Goal: Information Seeking & Learning: Find contact information

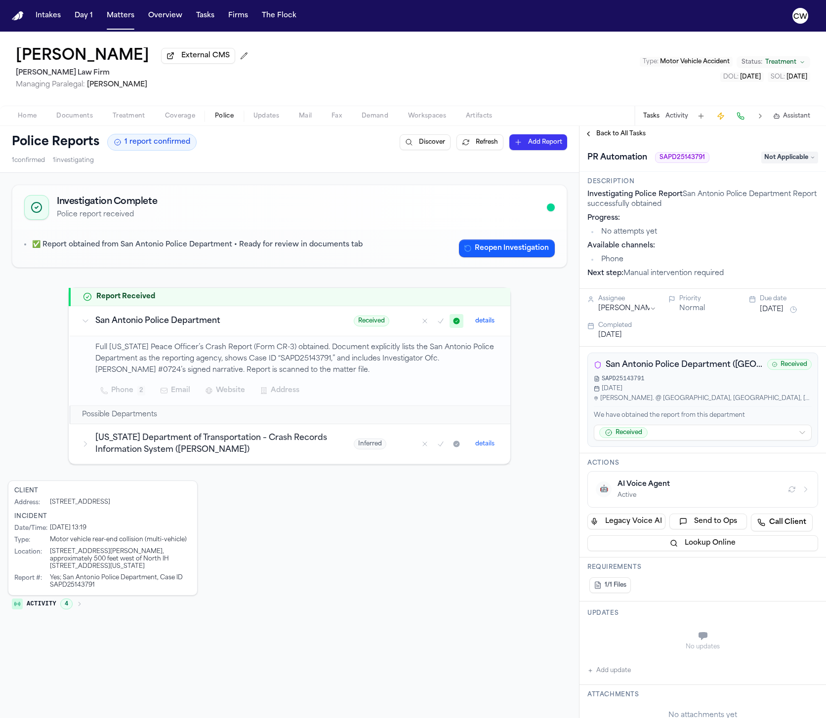
click at [394, 542] on div "Client Address : 9616 Hilzeberandt Rd San Antonio, TX 78222 Incident Date/Time …" at bounding box center [289, 549] width 563 height 136
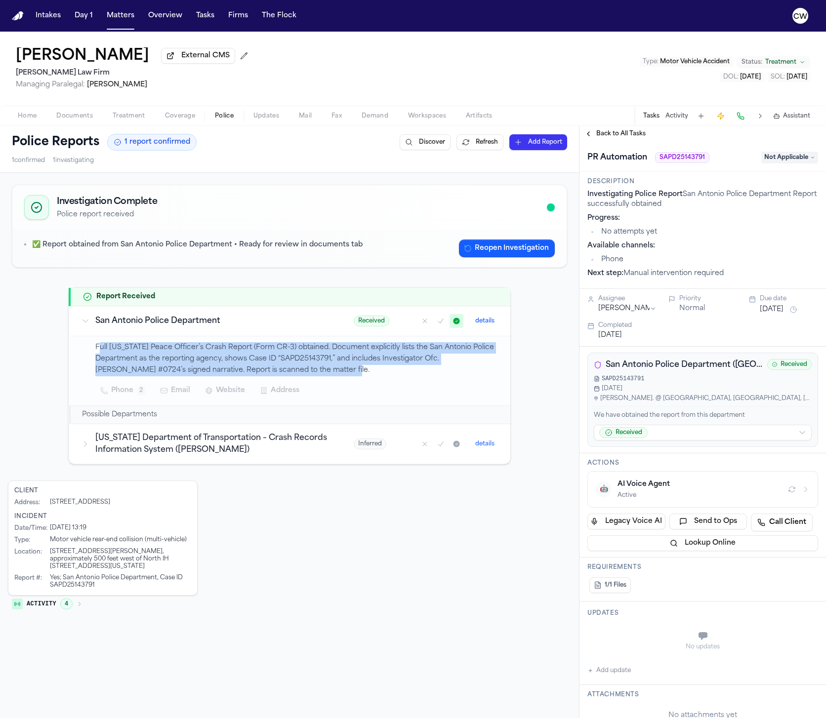
drag, startPoint x: 98, startPoint y: 349, endPoint x: 351, endPoint y: 375, distance: 254.7
click at [351, 375] on p "Full Texas Peace Officer’s Crash Report (Form CR-3) obtained. Document explicit…" at bounding box center [296, 359] width 403 height 34
drag, startPoint x: 348, startPoint y: 374, endPoint x: 90, endPoint y: 354, distance: 258.2
click at [90, 354] on td "Full Texas Peace Officer’s Crash Report (Form CR-3) obtained. Document explicit…" at bounding box center [290, 371] width 441 height 70
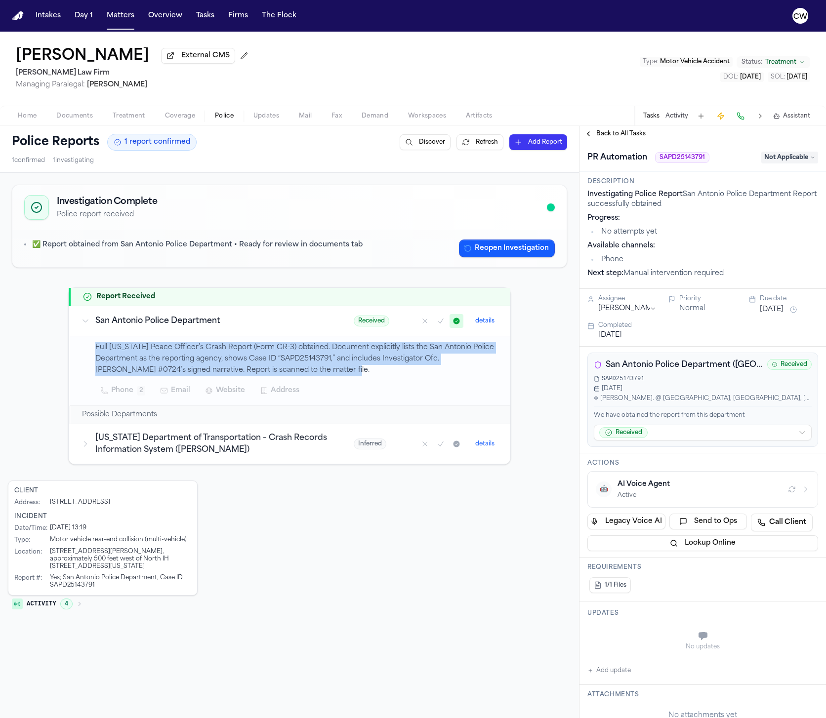
copy p "Full Texas Peace Officer’s Crash Report (Form CR-3) obtained. Document explicit…"
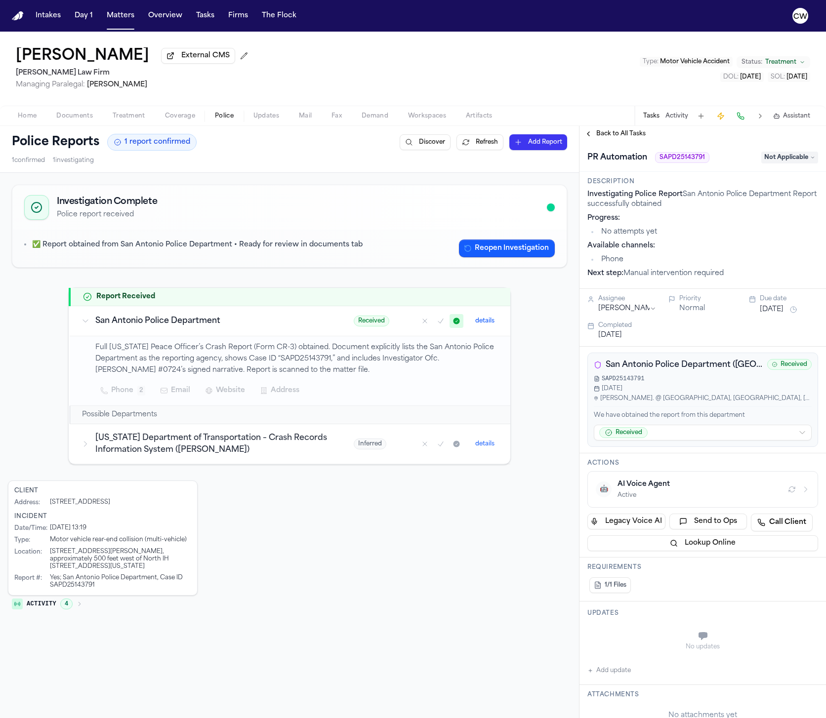
click at [360, 393] on div "Phone 2 Email Website Address" at bounding box center [296, 391] width 403 height 18
click at [781, 63] on span "Treatment" at bounding box center [780, 62] width 31 height 8
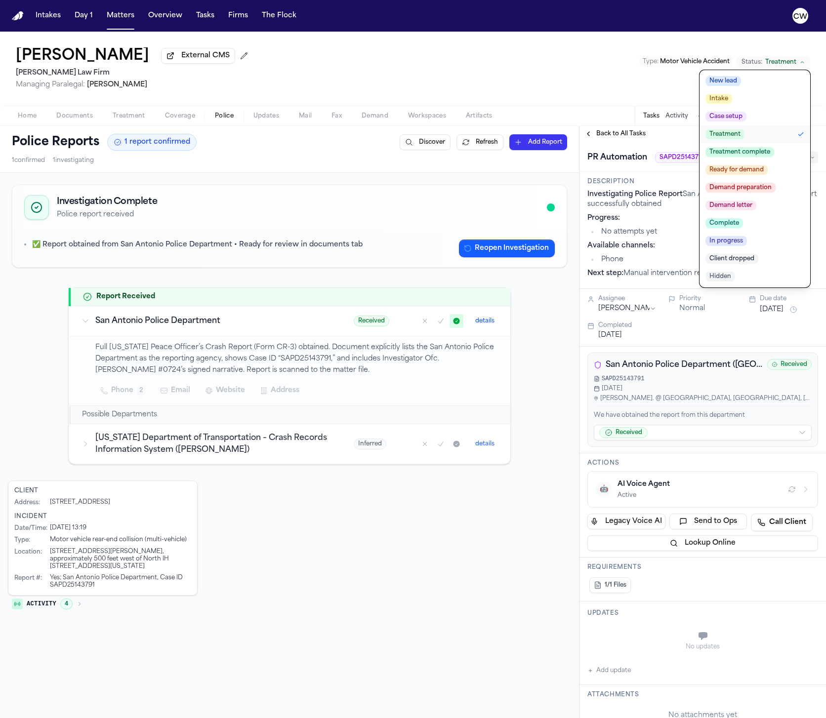
click at [586, 60] on div "Edward Finex External CMS Ruy Mireles Law Firm Managing Paralegal: Jessica Barr…" at bounding box center [413, 69] width 826 height 74
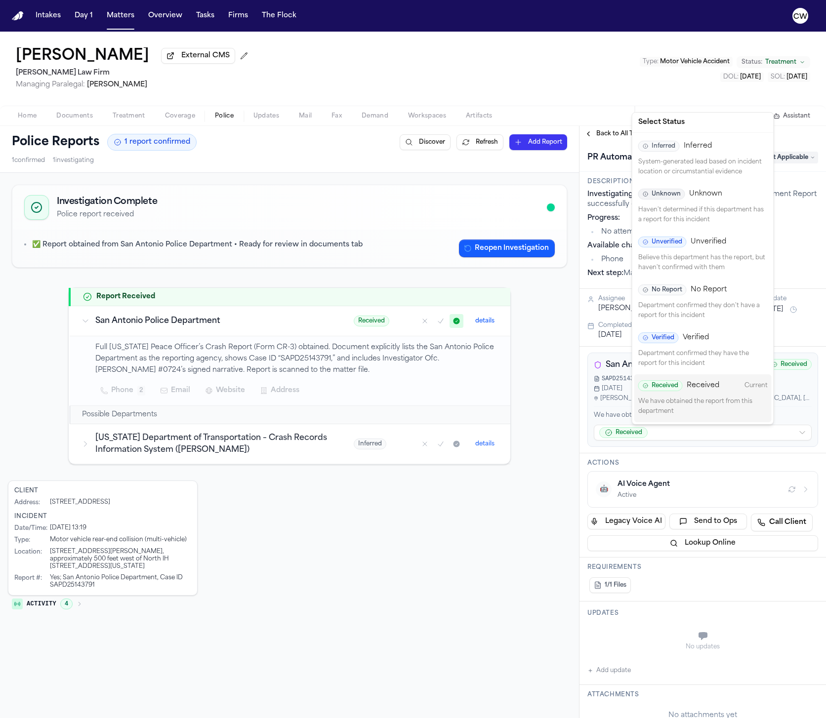
click at [790, 431] on html "Intakes Day 1 Matters Overview Tasks Firms The Flock CW Edward Finex External C…" at bounding box center [413, 359] width 826 height 718
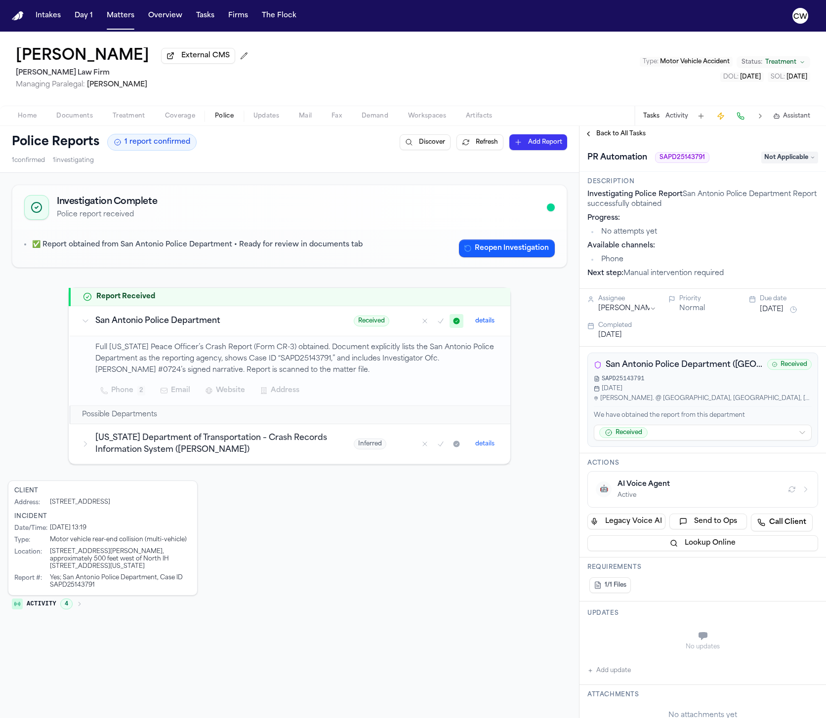
click at [486, 516] on html "Intakes Day 1 Matters Overview Tasks Firms The Flock CW Edward Finex External C…" at bounding box center [413, 359] width 826 height 718
click at [747, 434] on html "Intakes Day 1 Matters Overview Tasks Firms The Flock CW Edward Finex External C…" at bounding box center [413, 359] width 826 height 718
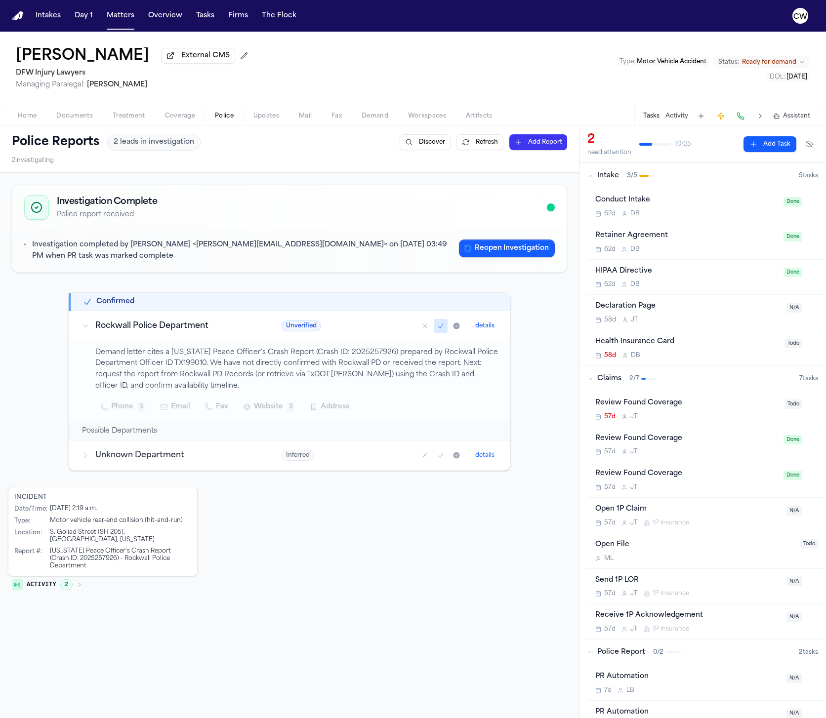
click at [85, 461] on div "Unknown Department" at bounding box center [170, 456] width 176 height 12
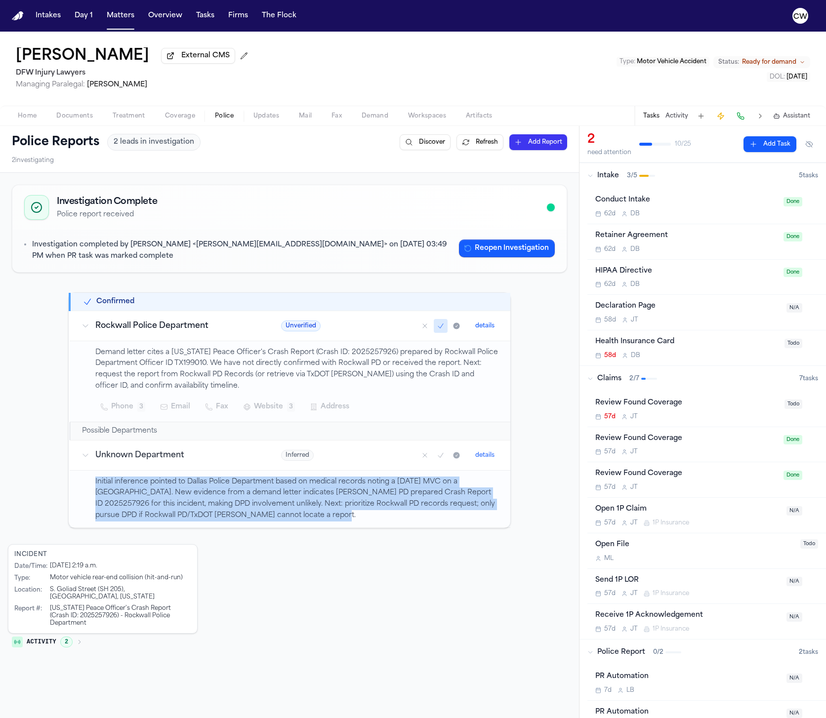
drag, startPoint x: 95, startPoint y: 486, endPoint x: 277, endPoint y: 517, distance: 184.5
click at [277, 517] on td "Initial inference pointed to Dallas Police Department based on medical records …" at bounding box center [290, 498] width 441 height 57
copy p "Initial inference pointed to Dallas Police Department based on medical records …"
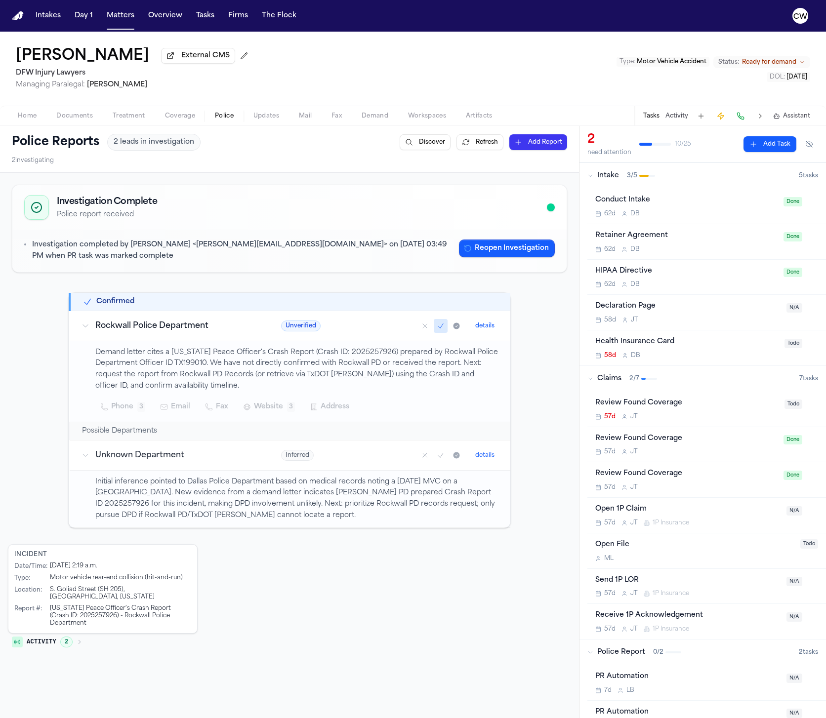
click at [341, 594] on div "Incident Date/Time : [DATE] 2:19 a.m. Type : Motor vehicle rear-end collision (…" at bounding box center [289, 599] width 563 height 110
click at [488, 328] on button "details" at bounding box center [484, 326] width 27 height 12
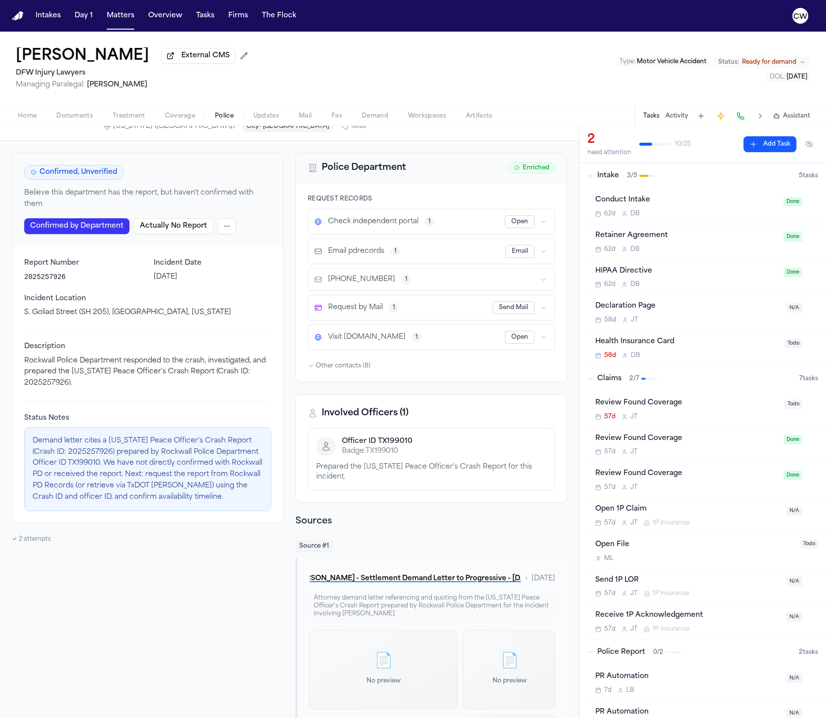
scroll to position [35, 0]
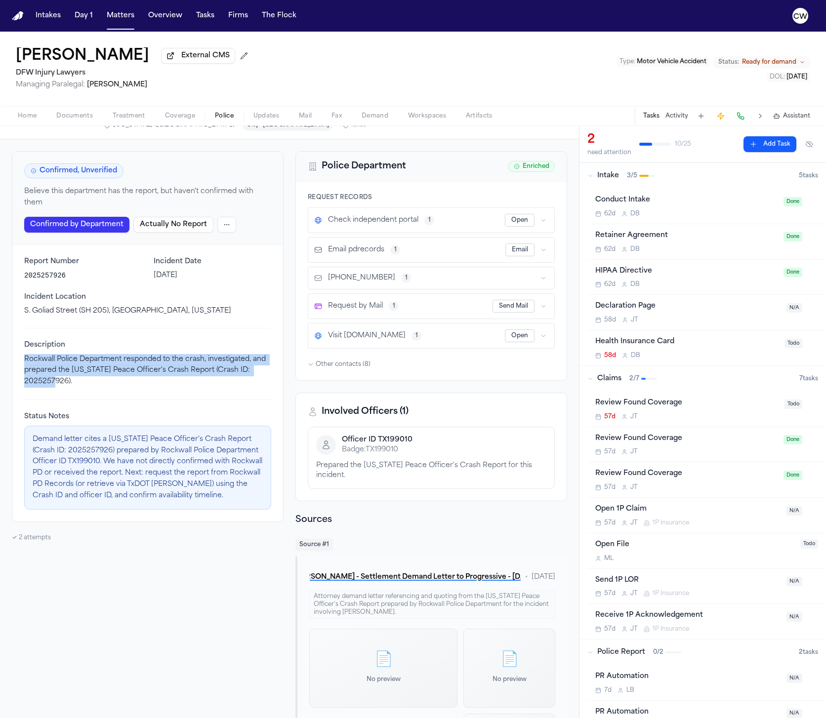
drag, startPoint x: 26, startPoint y: 348, endPoint x: 74, endPoint y: 378, distance: 56.3
click at [74, 378] on p "Rockwall Police Department responded to the crash, investigated, and prepared t…" at bounding box center [147, 371] width 247 height 34
copy p "Rockwall Police Department responded to the crash, investigated, and prepared t…"
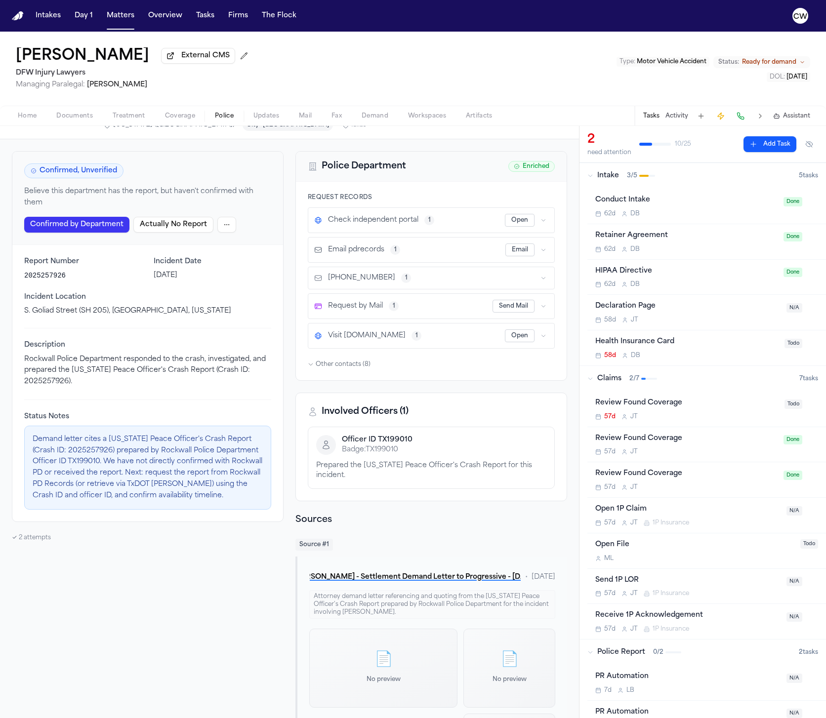
click at [169, 537] on div "Confirmed, Unverified Believe this department has the report, but haven't confi…" at bounding box center [148, 478] width 272 height 654
click at [335, 367] on span "Other contacts ( 8 )" at bounding box center [343, 365] width 55 height 8
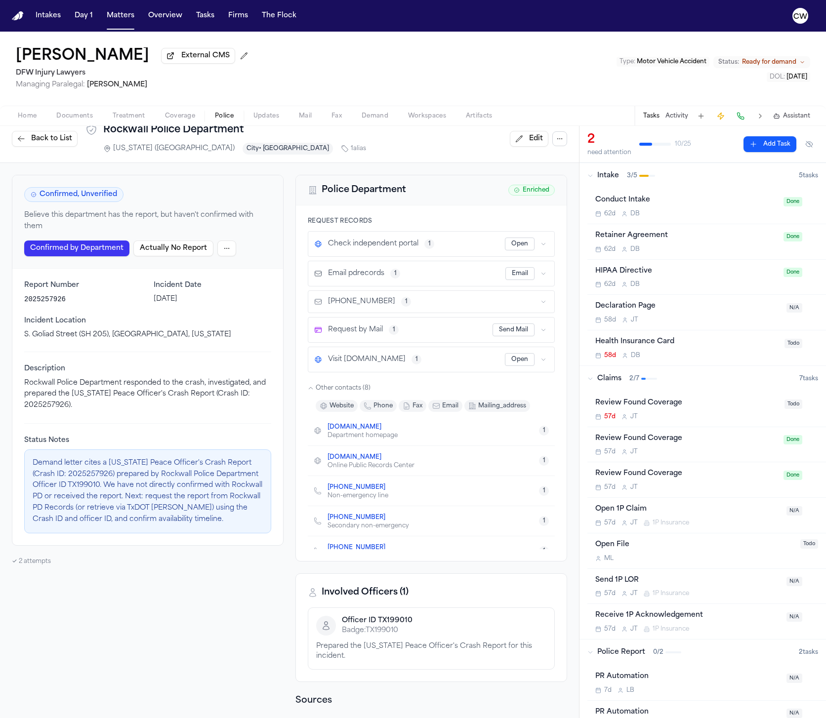
scroll to position [0, 0]
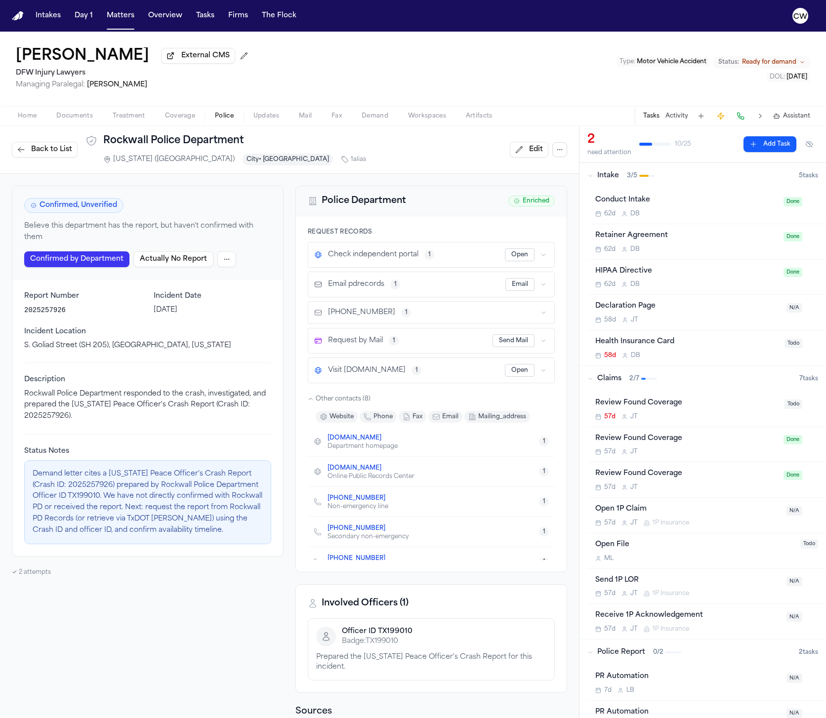
click at [543, 258] on icon "button" at bounding box center [543, 255] width 6 height 6
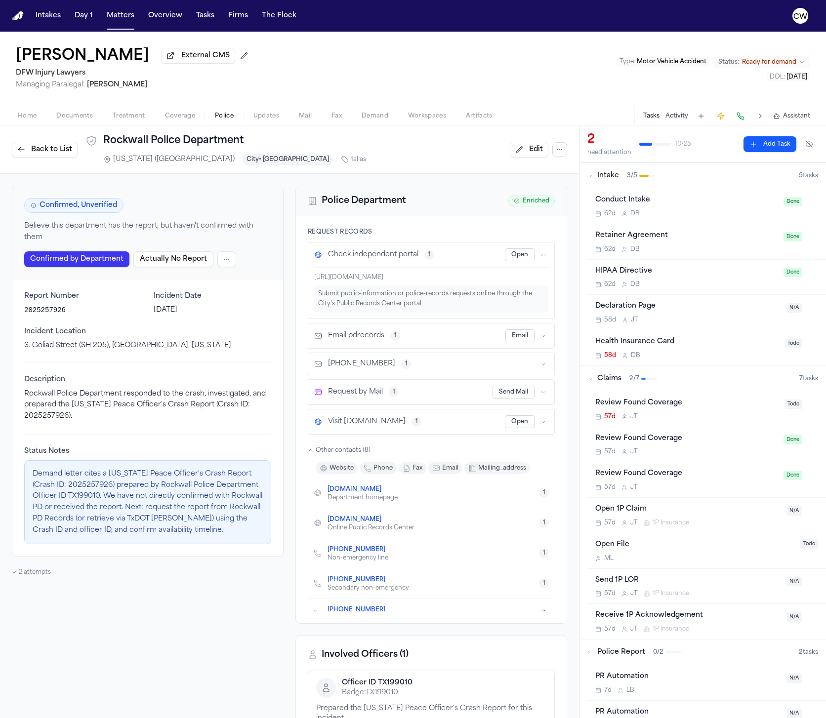
click at [544, 338] on icon "button" at bounding box center [543, 336] width 6 height 6
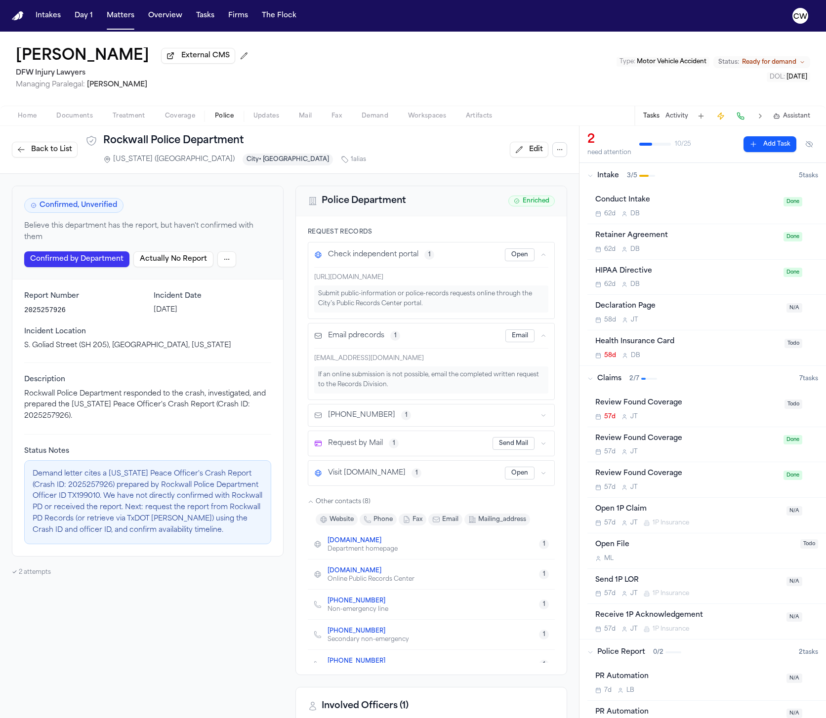
click at [544, 417] on icon "button" at bounding box center [543, 416] width 3 height 2
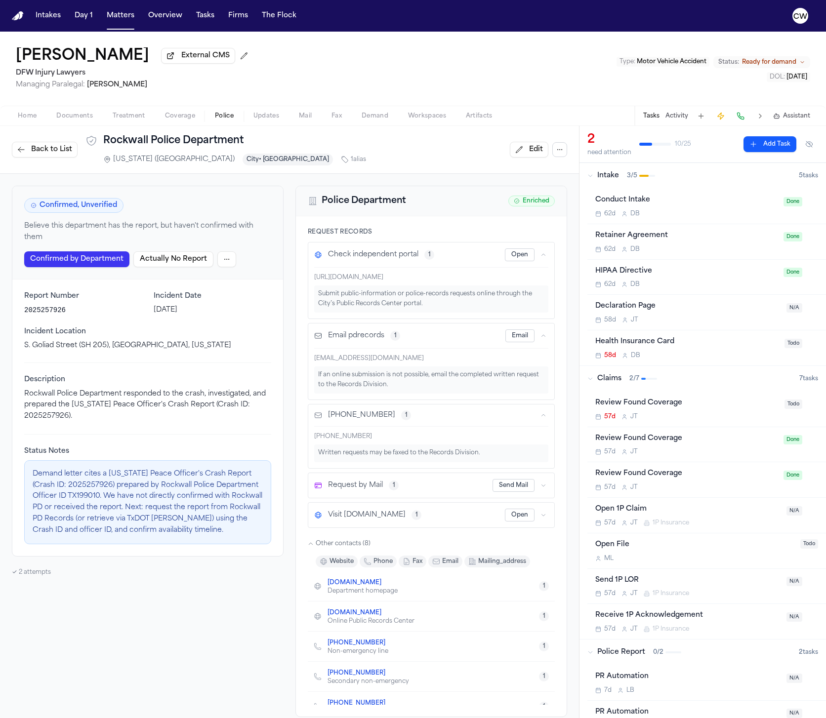
click at [544, 417] on icon "button" at bounding box center [543, 416] width 6 height 6
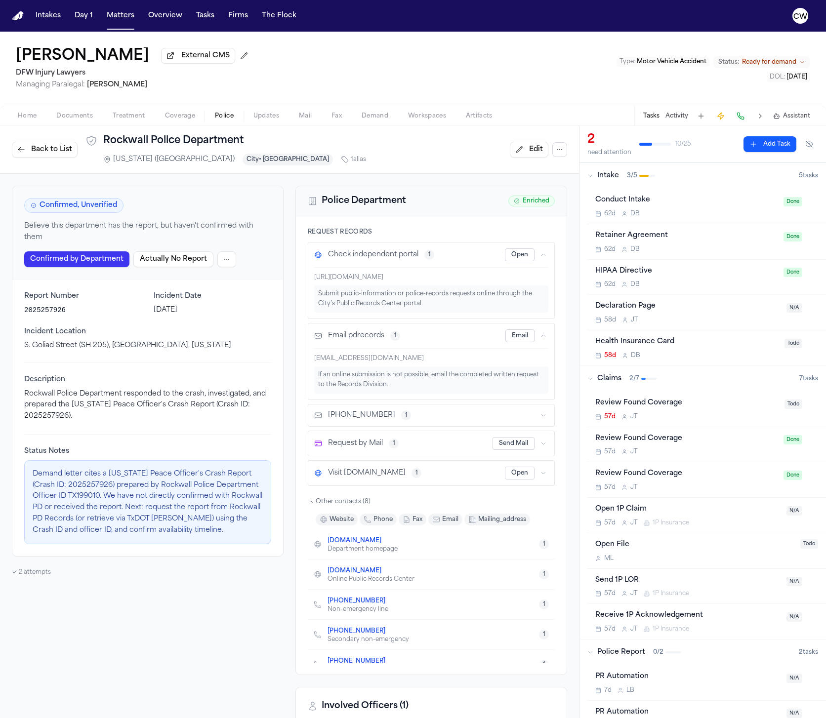
click at [543, 445] on icon "button" at bounding box center [543, 444] width 6 height 6
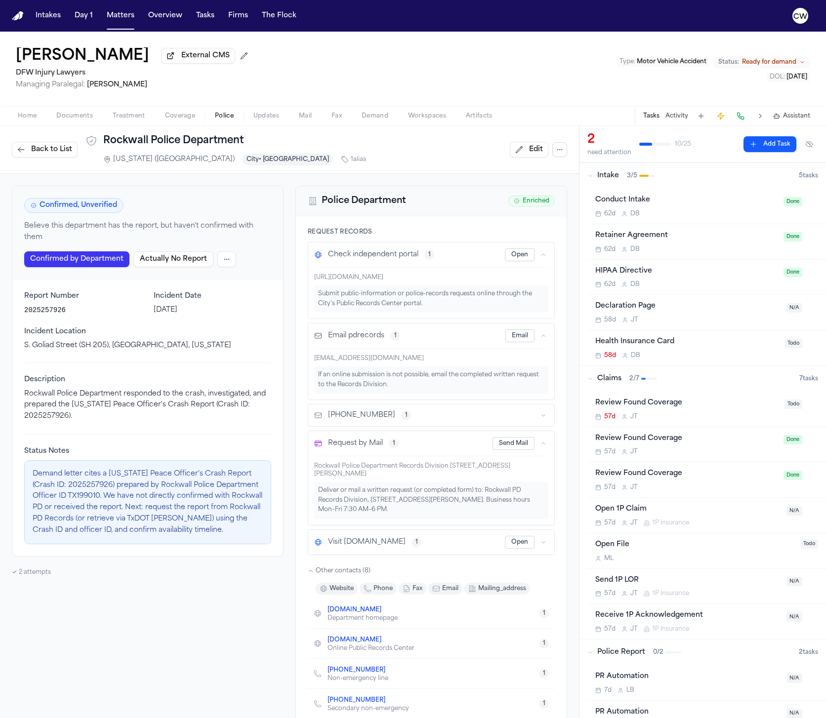
click at [547, 541] on button "button" at bounding box center [544, 543] width 10 height 10
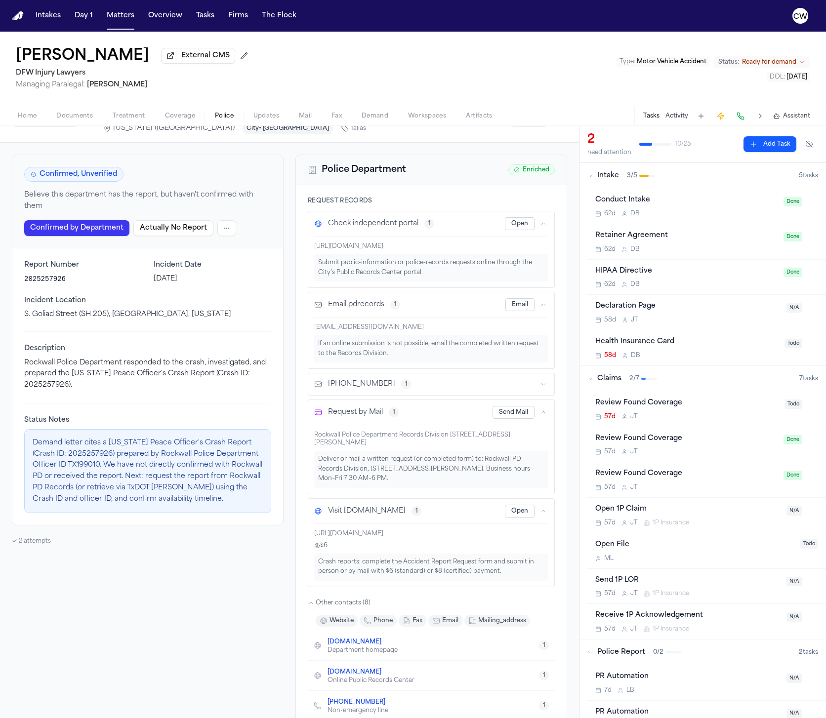
scroll to position [33, 0]
click at [518, 573] on div "Crash reports: complete the Accident Report Request form and submit in person o…" at bounding box center [431, 565] width 234 height 27
click at [492, 572] on div "Crash reports: complete the Accident Report Request form and submit in person o…" at bounding box center [431, 565] width 234 height 27
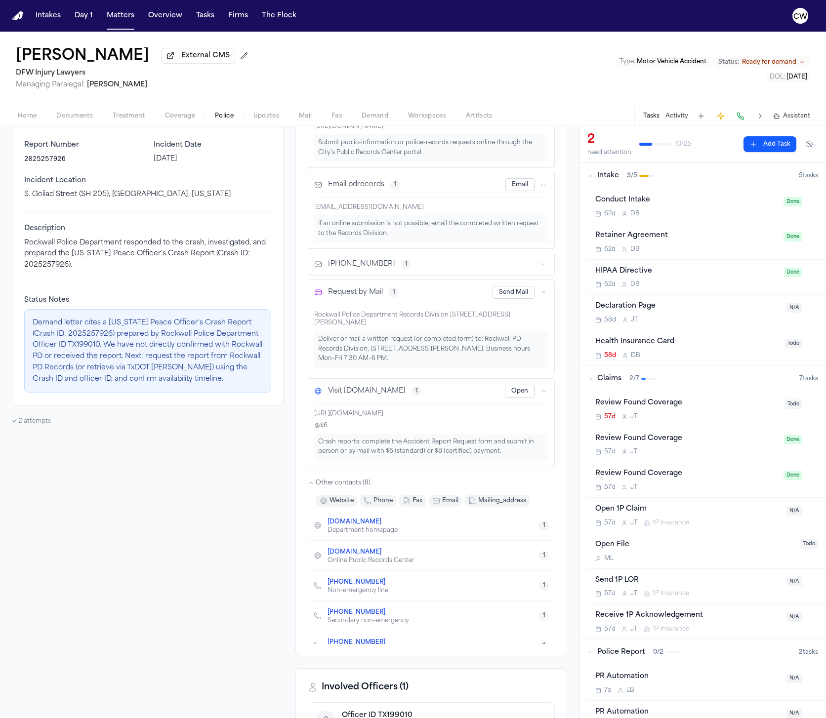
scroll to position [149, 0]
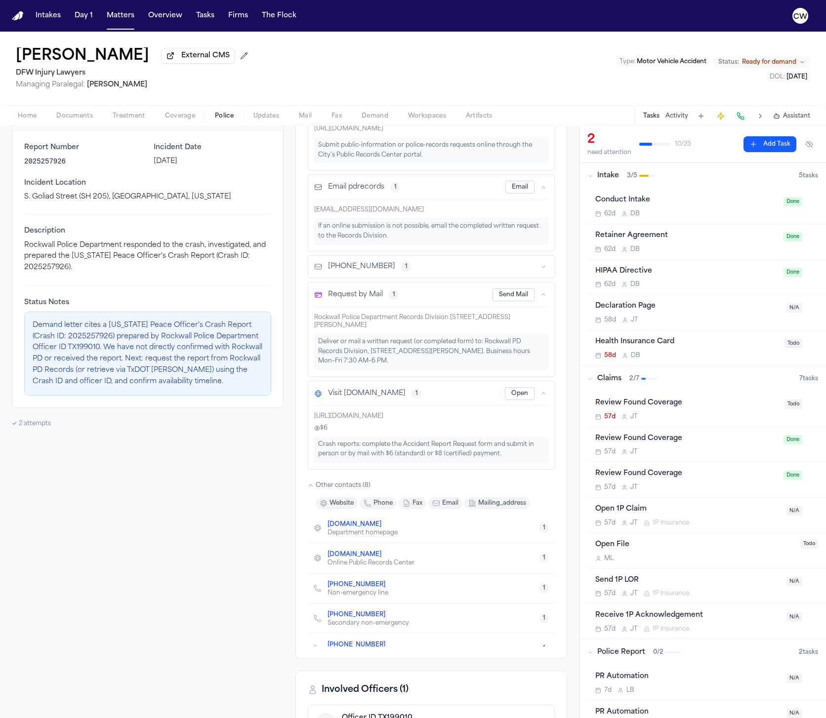
click at [339, 504] on span "website" at bounding box center [342, 503] width 24 height 8
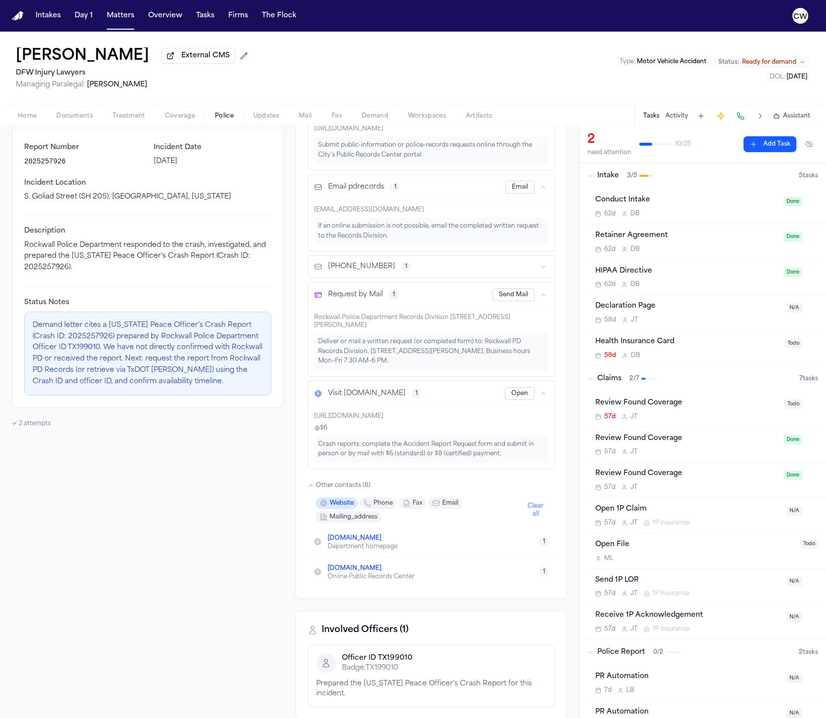
click at [339, 504] on span "website" at bounding box center [342, 503] width 24 height 8
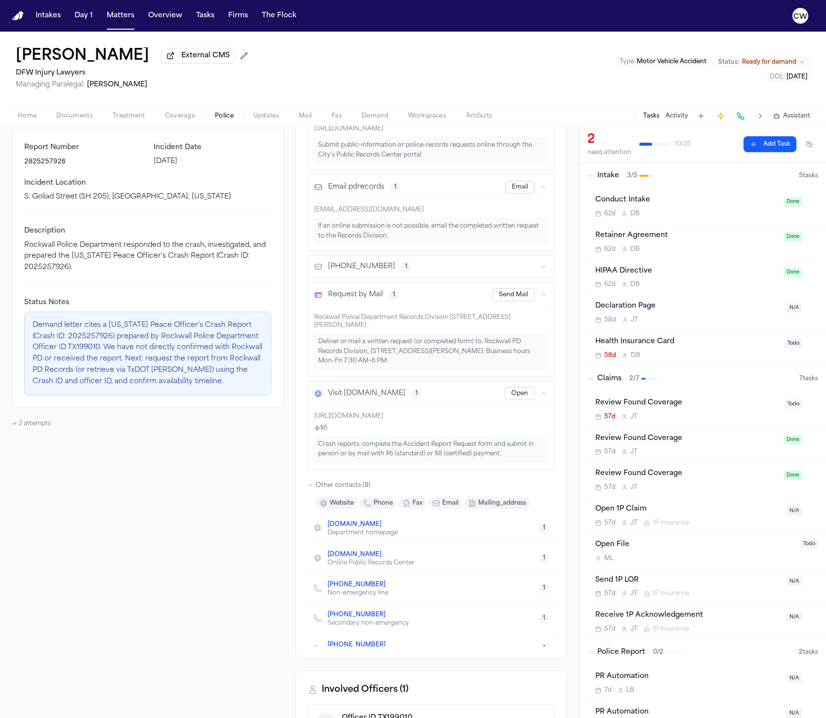
click at [366, 506] on icon "button" at bounding box center [368, 503] width 8 height 8
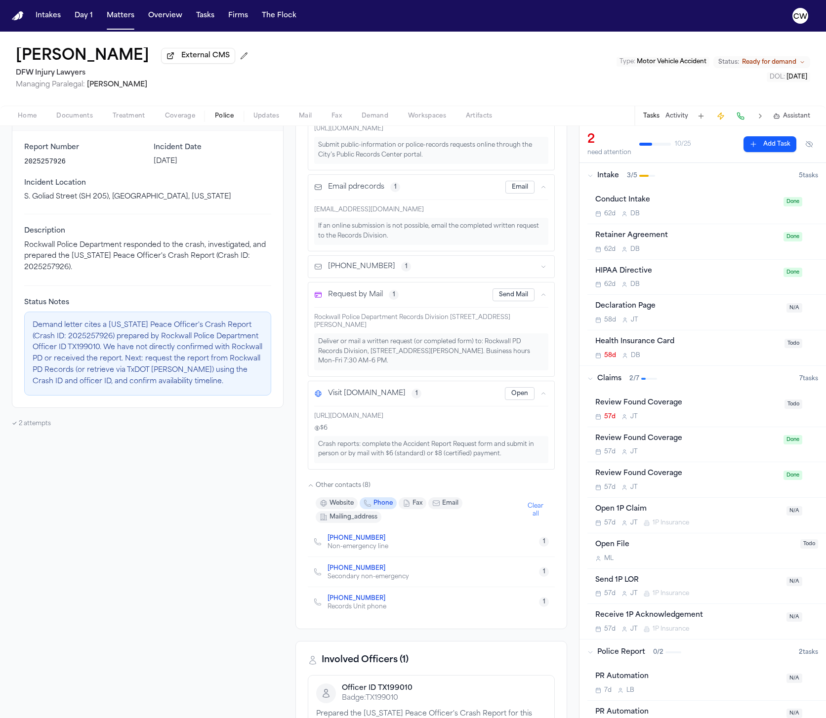
click at [373, 506] on button "phone" at bounding box center [378, 503] width 37 height 12
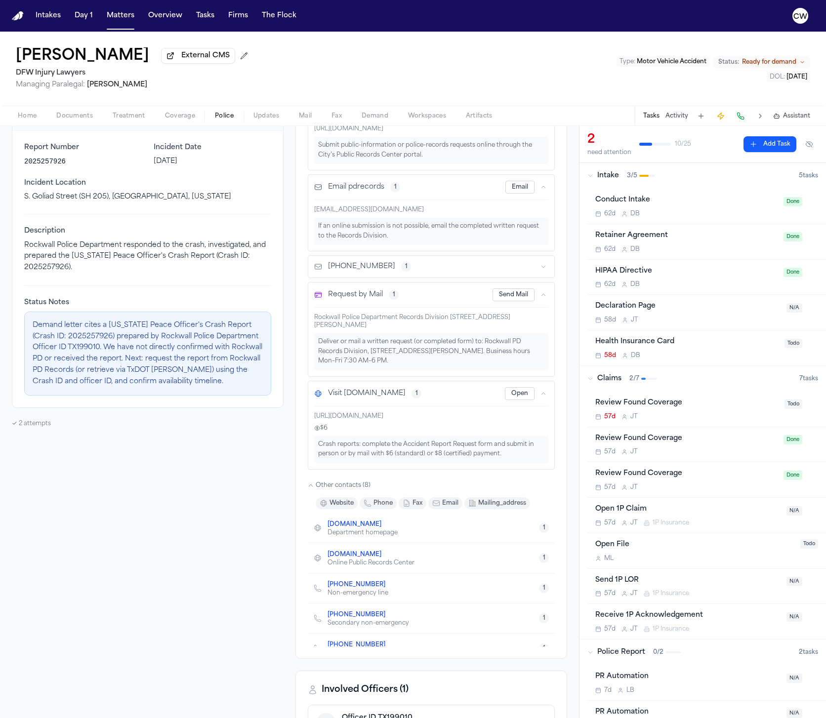
click at [417, 507] on span "fax" at bounding box center [418, 503] width 10 height 8
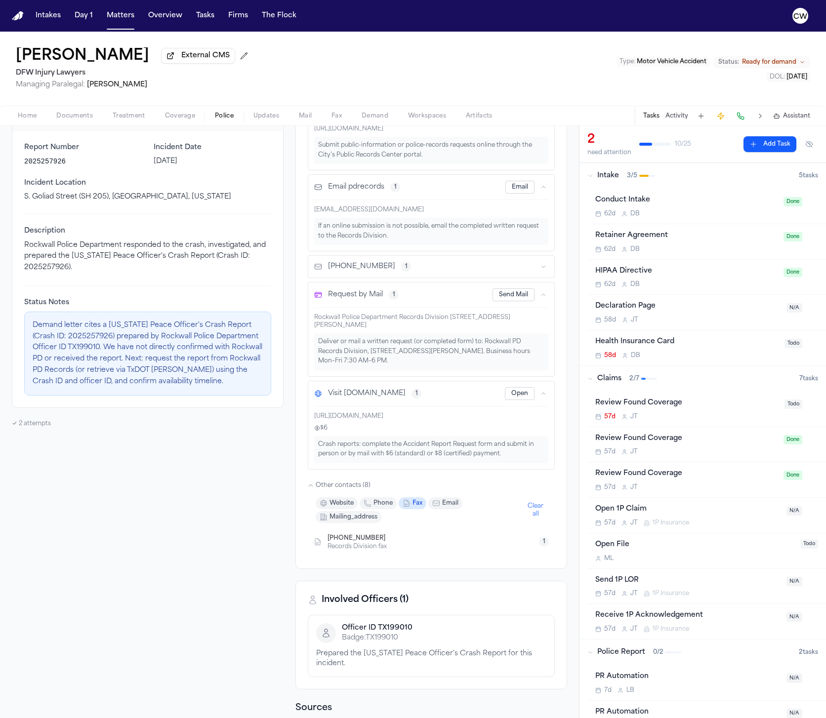
click at [417, 507] on span "fax" at bounding box center [418, 503] width 10 height 8
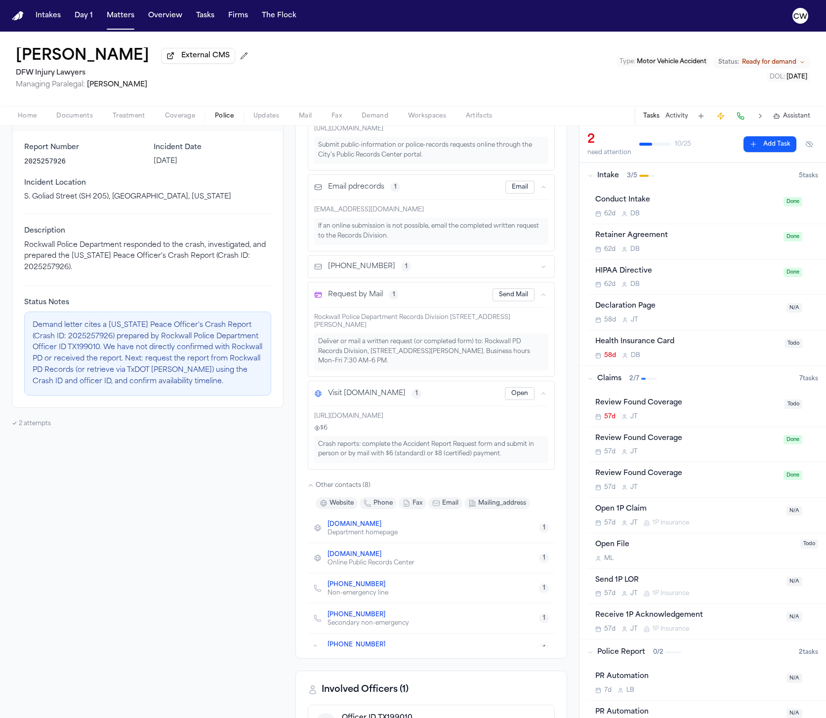
click at [441, 507] on button "email" at bounding box center [445, 503] width 34 height 12
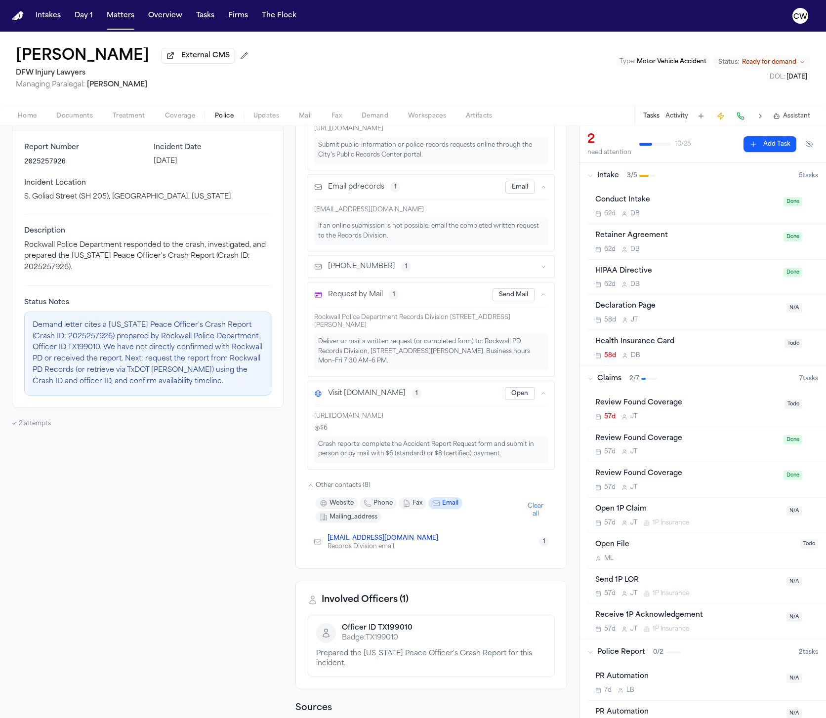
click at [441, 507] on button "email" at bounding box center [445, 503] width 34 height 12
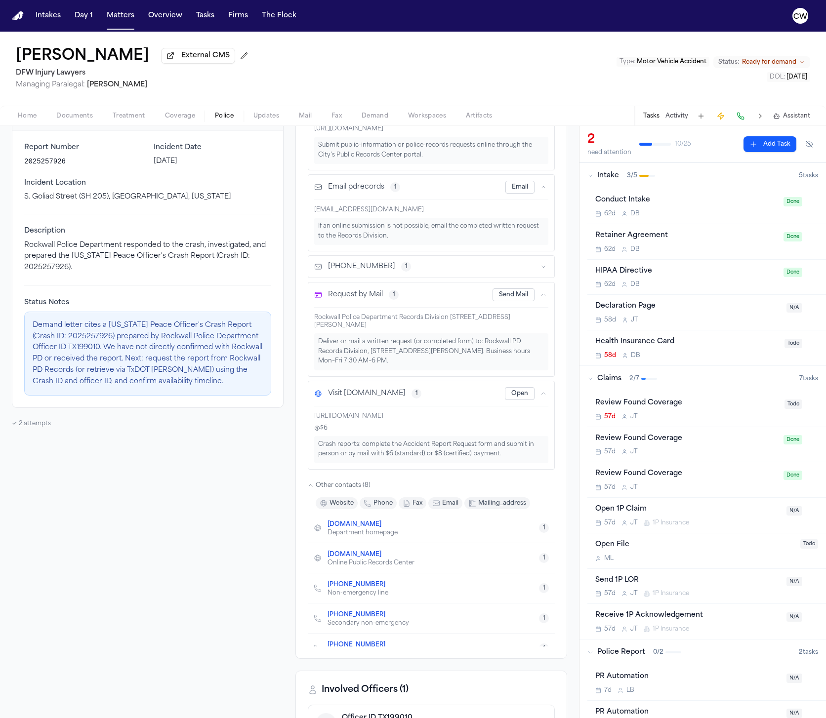
click at [272, 515] on div "Confirmed, Unverified Believe this department has the report, but haven't confi…" at bounding box center [148, 560] width 272 height 1046
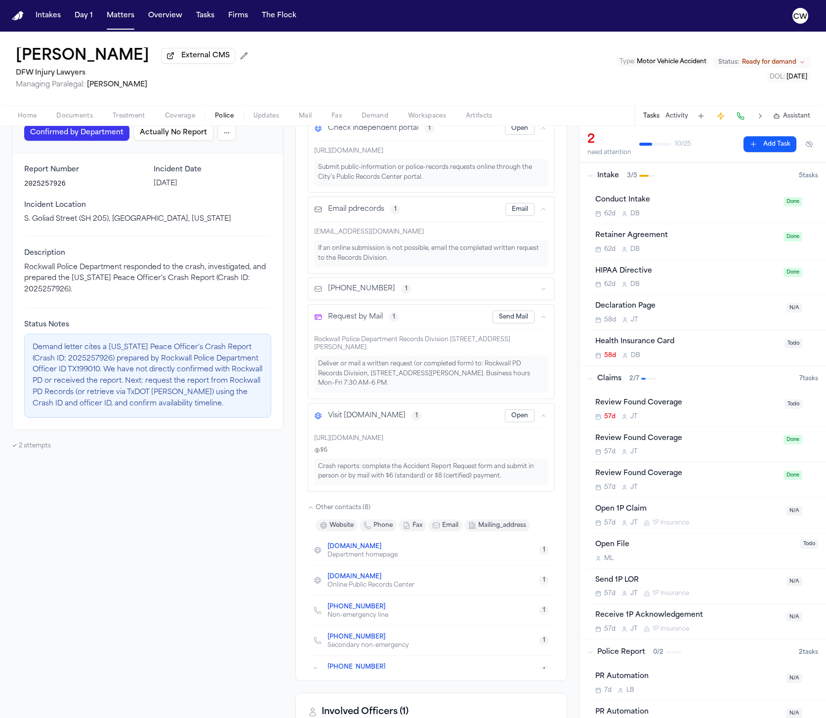
scroll to position [125, 0]
click at [543, 293] on icon "button" at bounding box center [543, 291] width 6 height 6
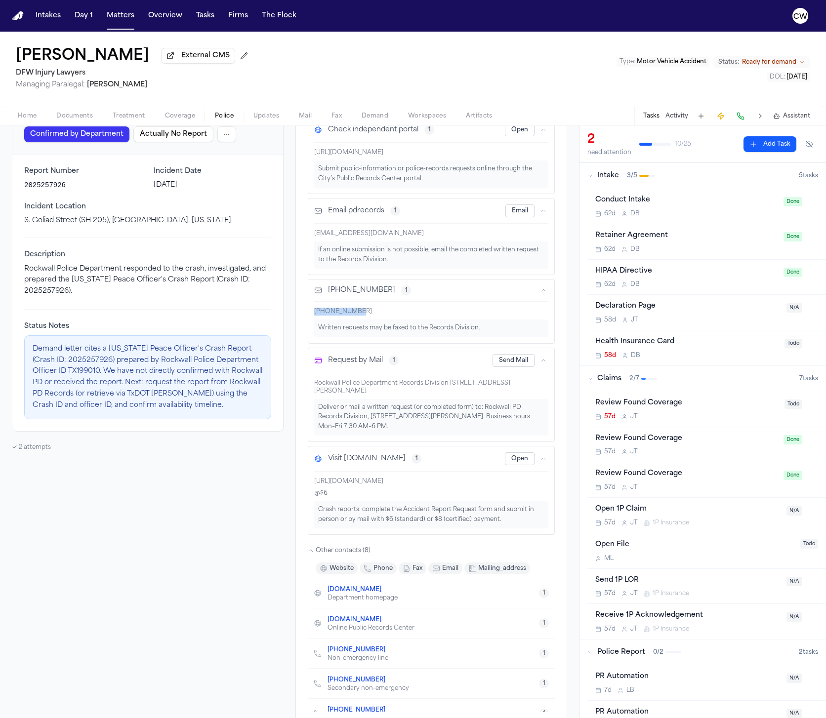
drag, startPoint x: 366, startPoint y: 315, endPoint x: 315, endPoint y: 313, distance: 50.9
click at [315, 313] on div "[PHONE_NUMBER]" at bounding box center [431, 312] width 234 height 8
copy div "[PHONE_NUMBER]"
click at [224, 497] on div "Confirmed, Unverified Believe this department has the report, but haven't confi…" at bounding box center [148, 604] width 272 height 1087
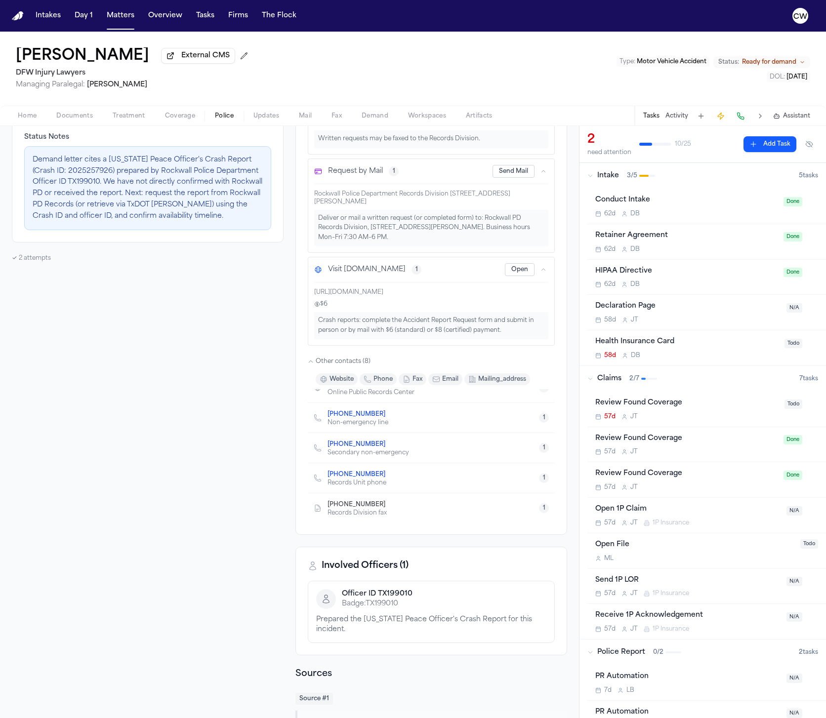
scroll to position [49, 0]
drag, startPoint x: 326, startPoint y: 415, endPoint x: 410, endPoint y: 511, distance: 127.8
click at [410, 511] on ul "[DOMAIN_NAME] Department homepage 1 [DOMAIN_NAME] Online Public Records Center …" at bounding box center [431, 464] width 247 height 248
copy ul "[PHONE_NUMBER] Non-emergency line [PHONE_NUMBER] Secondary non-emergency [PHONE…"
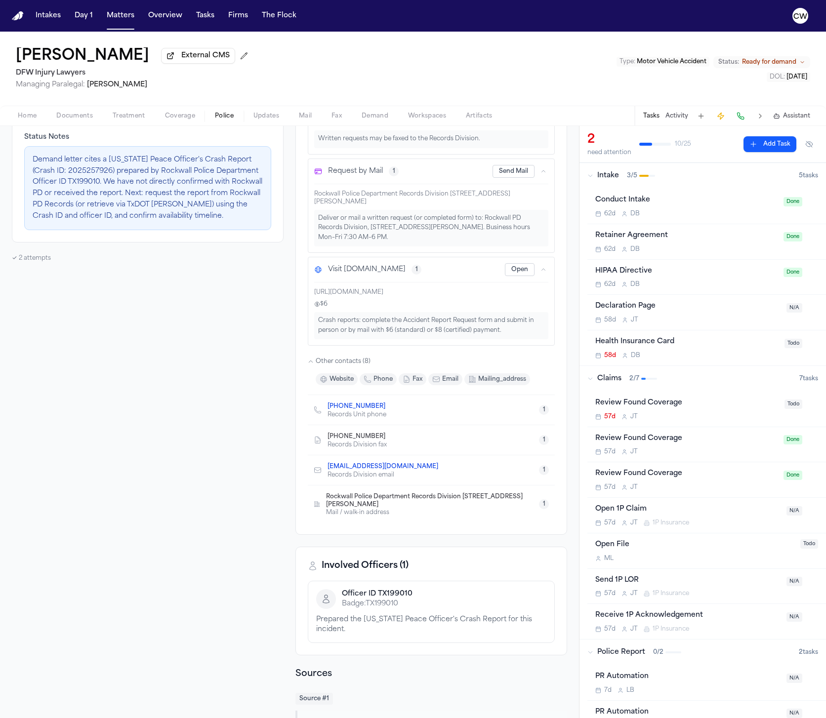
click at [230, 425] on div "Confirmed, Unverified Believe this department has the report, but haven't confi…" at bounding box center [148, 415] width 272 height 1087
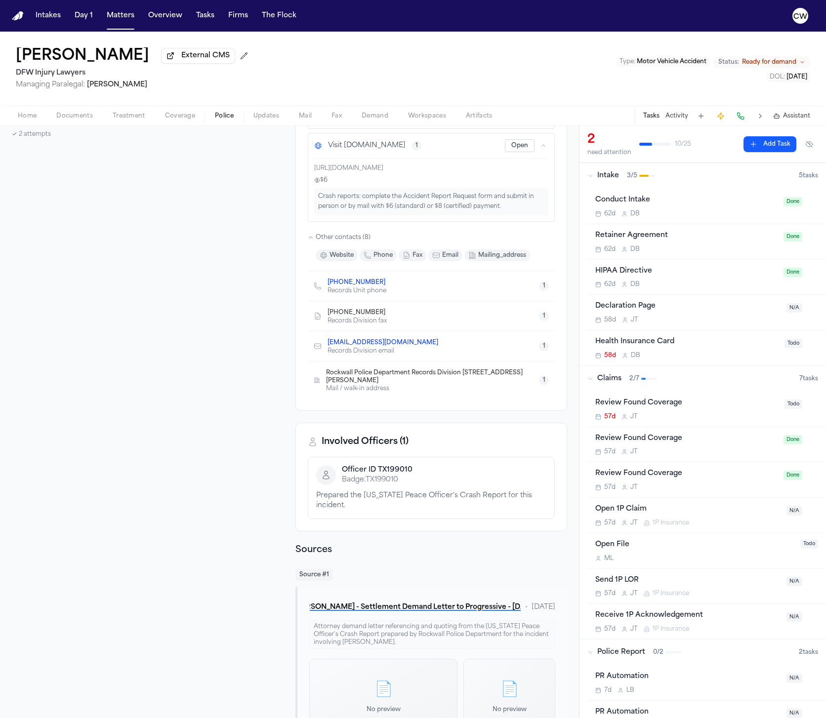
scroll to position [444, 0]
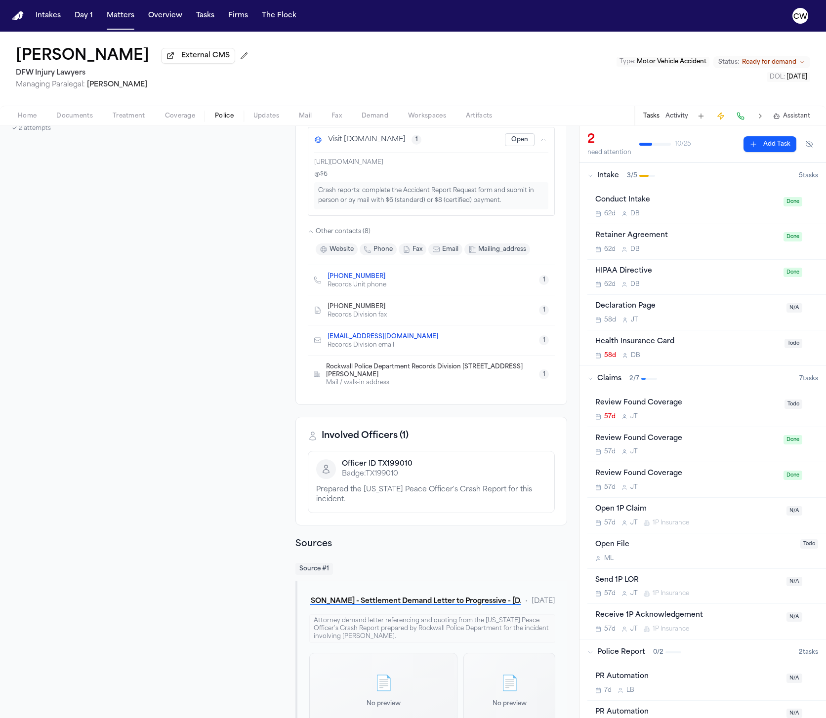
click at [393, 377] on span "Rockwall Police Department Records Division [STREET_ADDRESS][PERSON_NAME]" at bounding box center [428, 371] width 205 height 16
drag, startPoint x: 395, startPoint y: 386, endPoint x: 327, endPoint y: 372, distance: 69.8
click at [327, 372] on div "Rockwall Police Department Records Division [STREET_ADDRESS][PERSON_NAME] Mail …" at bounding box center [432, 374] width 213 height 25
copy div "Rockwall Police Department Records Division [STREET_ADDRESS][PERSON_NAME] Mail …"
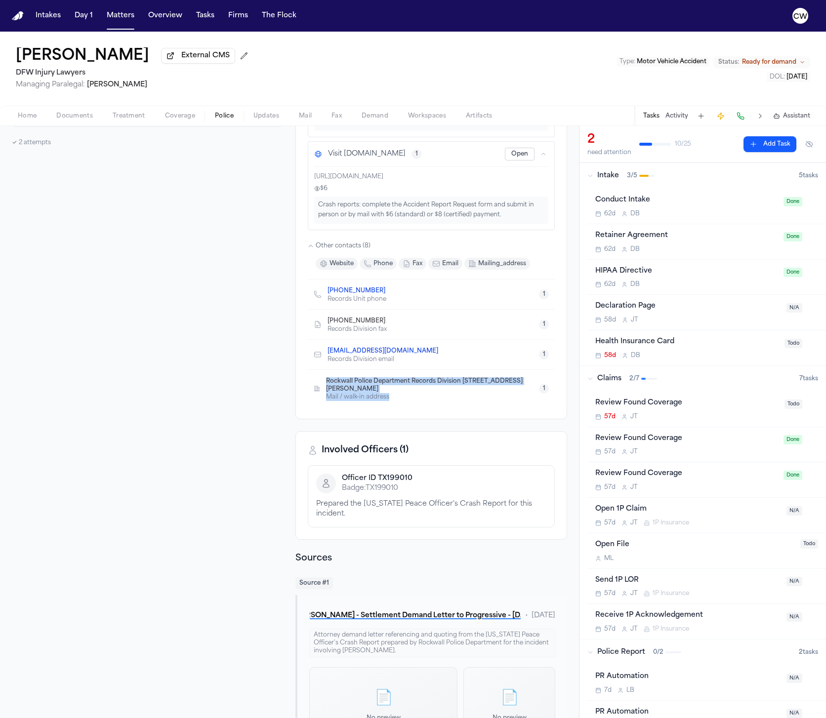
scroll to position [427, 0]
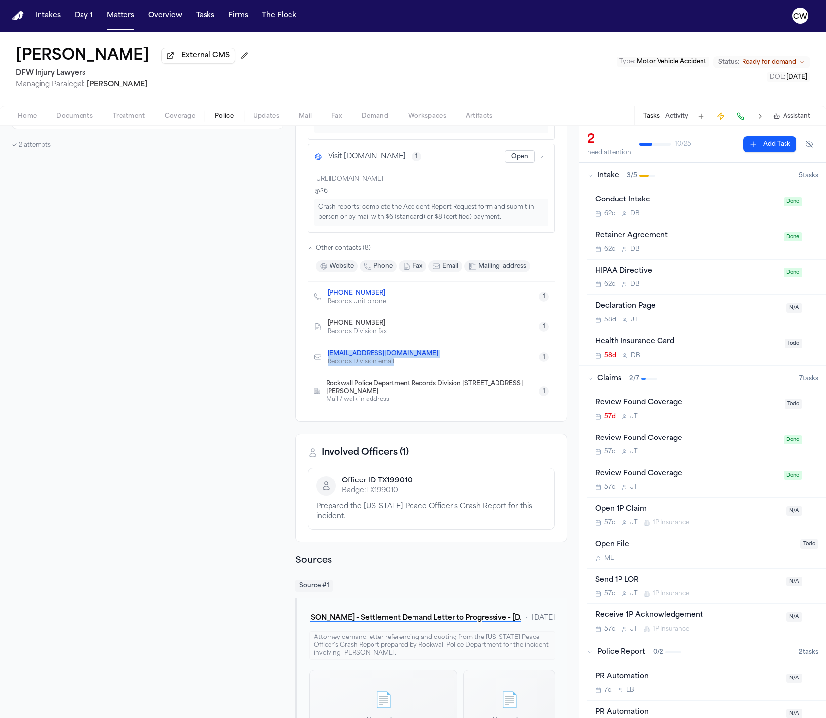
drag, startPoint x: 397, startPoint y: 365, endPoint x: 329, endPoint y: 358, distance: 68.0
click at [329, 358] on div "[EMAIL_ADDRESS][DOMAIN_NAME] Records Division email" at bounding box center [387, 357] width 119 height 18
copy div "[EMAIL_ADDRESS][DOMAIN_NAME] Records Division email"
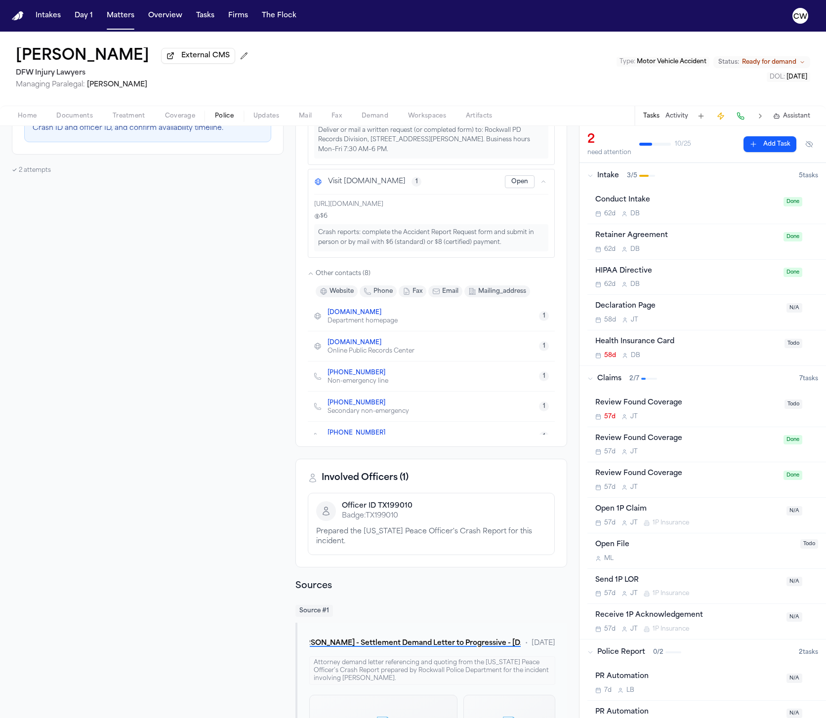
scroll to position [401, 0]
click at [413, 324] on div "[DOMAIN_NAME] Department homepage 1" at bounding box center [431, 317] width 247 height 30
drag, startPoint x: 420, startPoint y: 355, endPoint x: 327, endPoint y: 319, distance: 100.1
click at [327, 319] on ul "[DOMAIN_NAME] Department homepage 1 [DOMAIN_NAME] Online Public Records Center …" at bounding box center [431, 426] width 247 height 248
copy ul "[DOMAIN_NAME] Department homepage 1 [DOMAIN_NAME] Online Public Records Center"
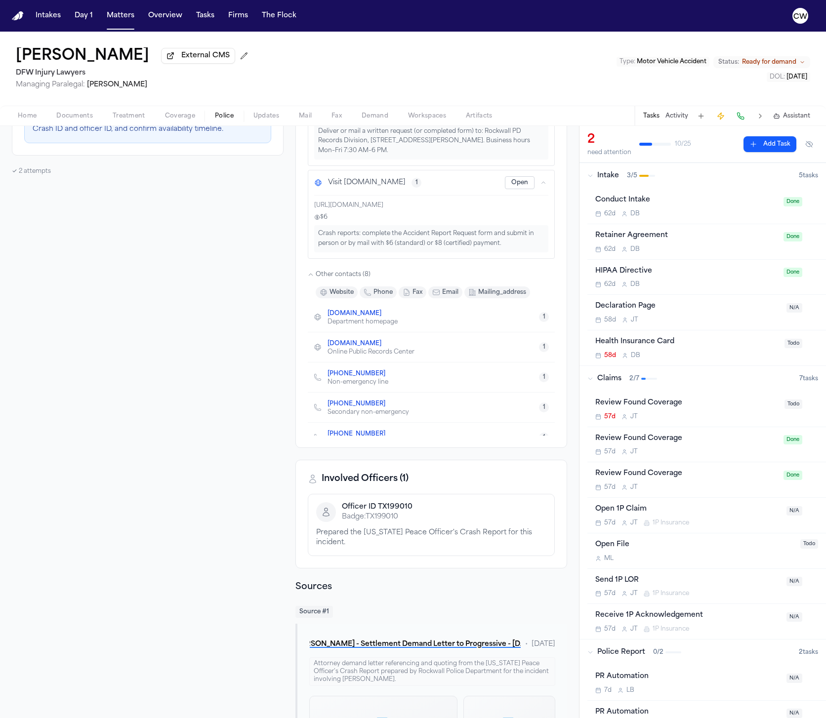
click at [216, 452] on div "Confirmed, Unverified Believe this department has the report, but haven't confi…" at bounding box center [148, 328] width 272 height 1087
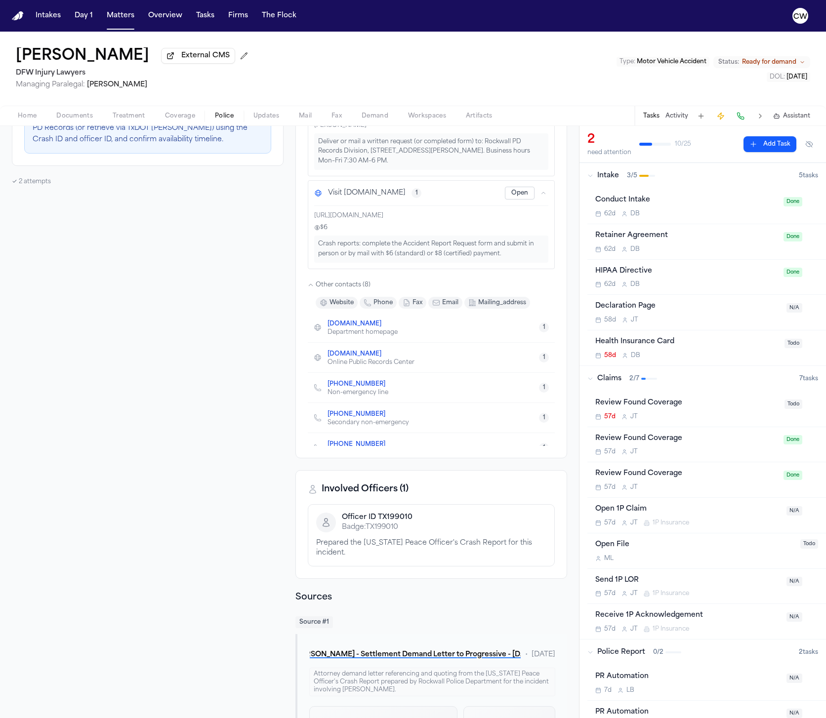
scroll to position [412, 0]
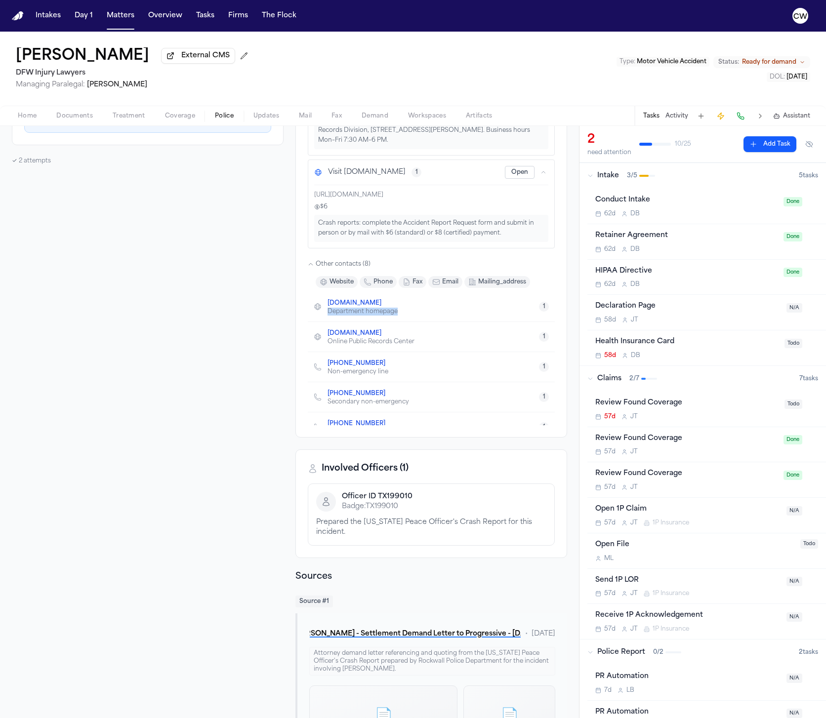
drag, startPoint x: 408, startPoint y: 313, endPoint x: 330, endPoint y: 317, distance: 78.1
click at [330, 317] on div "[DOMAIN_NAME] Department homepage 1" at bounding box center [431, 307] width 247 height 30
copy div "Department homepage"
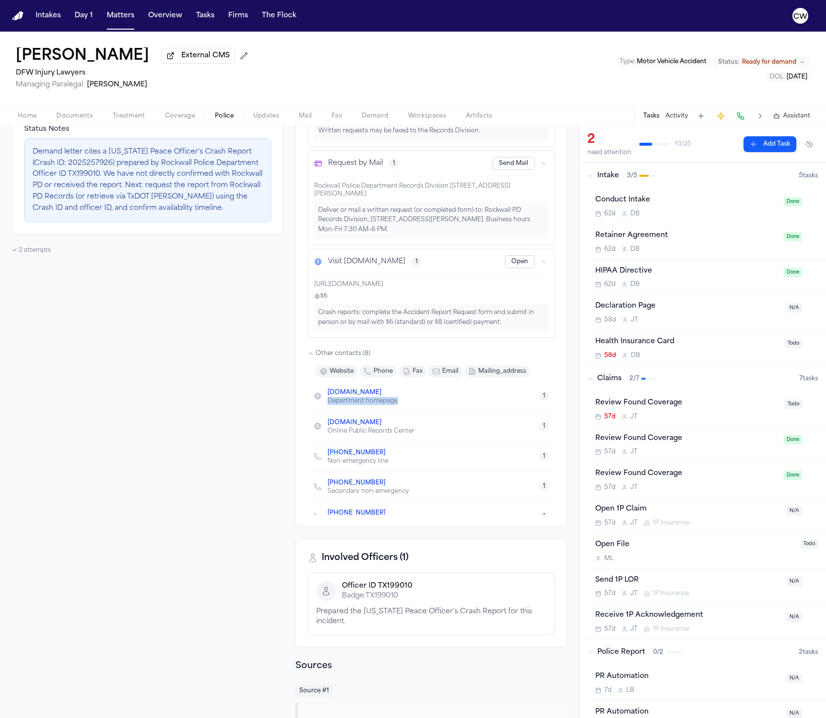
scroll to position [310, 0]
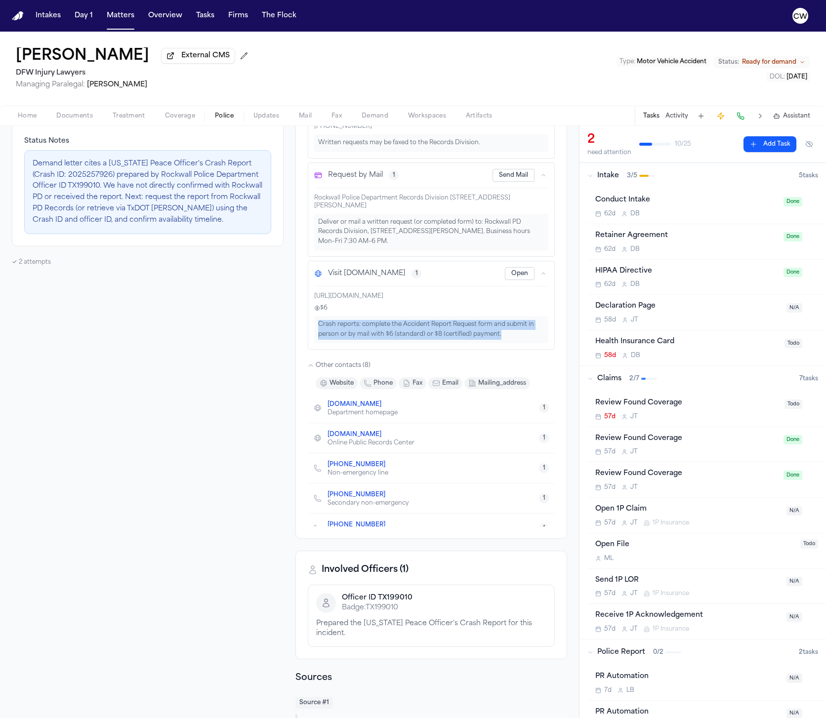
drag, startPoint x: 509, startPoint y: 339, endPoint x: 312, endPoint y: 330, distance: 196.9
click at [312, 330] on div "Visit [DOMAIN_NAME] 1 Open [URL][DOMAIN_NAME] $ 6 Crash reports: complete the A…" at bounding box center [431, 305] width 246 height 88
copy div "Crash reports: complete the Accident Report Request form and submit in person o…"
click at [284, 384] on div "Confirmed, Unverified Believe this department has the report, but haven't confi…" at bounding box center [289, 419] width 555 height 1087
drag, startPoint x: 315, startPoint y: 299, endPoint x: 553, endPoint y: 300, distance: 238.1
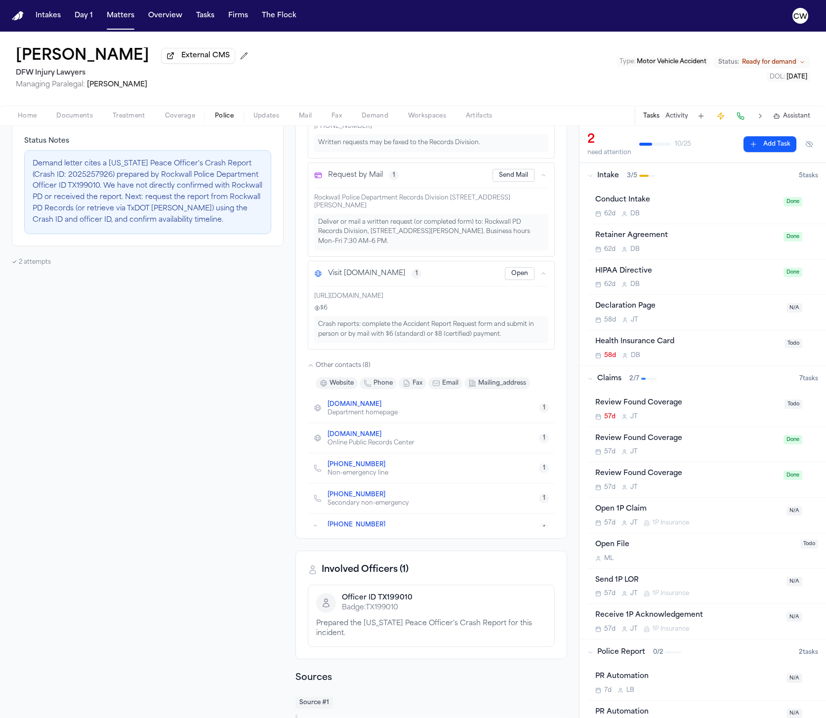
click at [548, 300] on div "[URL][DOMAIN_NAME]" at bounding box center [431, 296] width 234 height 8
click at [306, 399] on div "Request Records Check independent portal 1 Open [URL][DOMAIN_NAME] Submit publi…" at bounding box center [431, 222] width 271 height 632
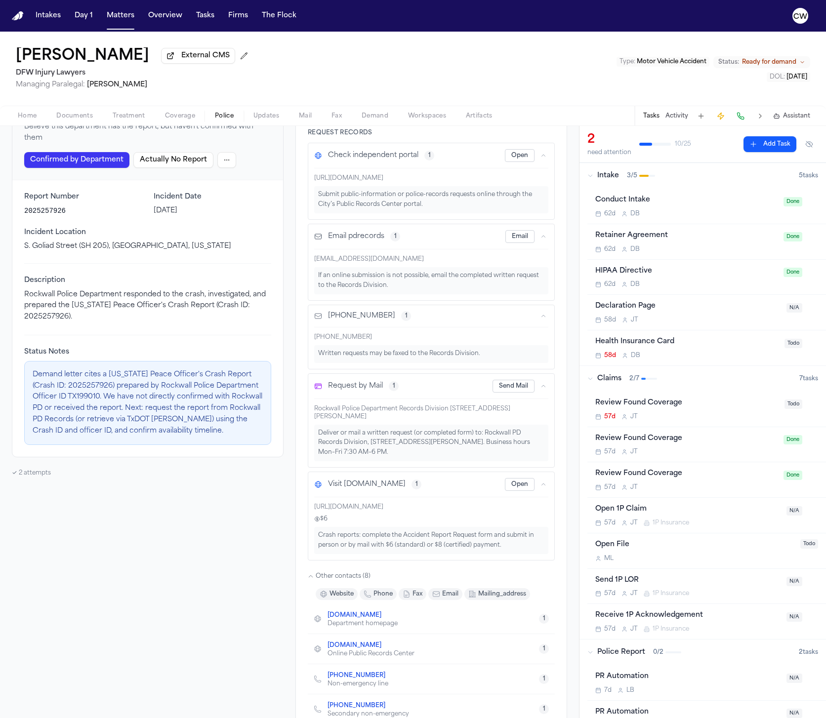
scroll to position [96, 0]
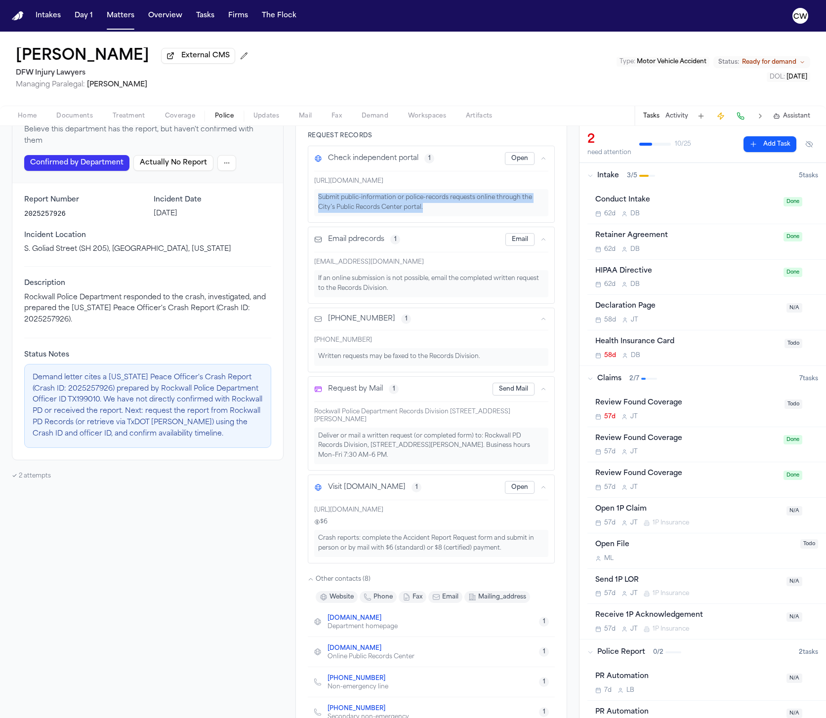
drag, startPoint x: 431, startPoint y: 210, endPoint x: 319, endPoint y: 201, distance: 113.0
click at [319, 201] on div "Submit public-information or police-records requests online through the City’s …" at bounding box center [431, 202] width 234 height 27
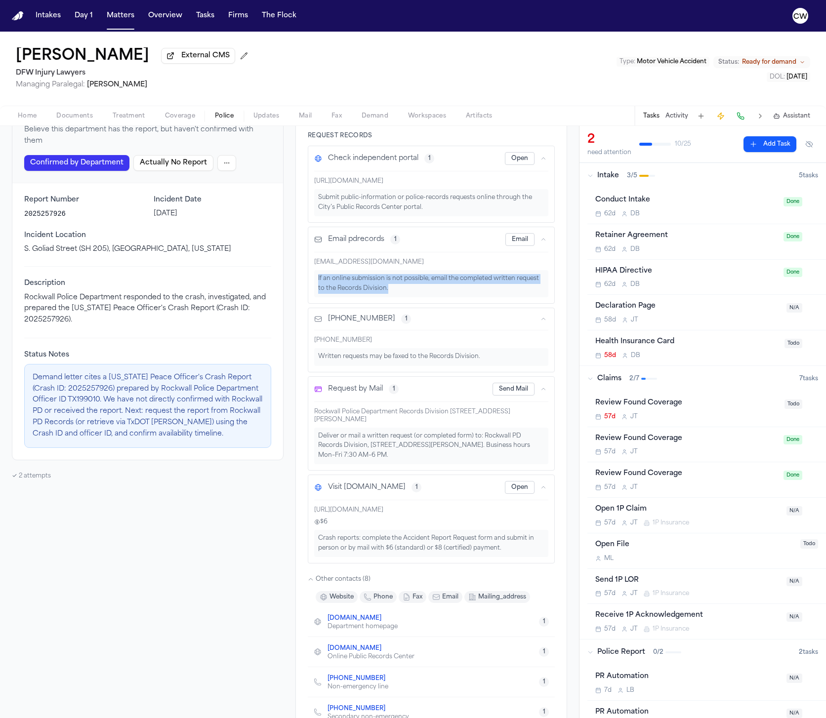
drag, startPoint x: 392, startPoint y: 293, endPoint x: 316, endPoint y: 283, distance: 76.3
click at [316, 283] on div "If an online submission is not possible, email the completed written request to…" at bounding box center [431, 283] width 234 height 27
drag, startPoint x: 482, startPoint y: 361, endPoint x: 315, endPoint y: 360, distance: 167.5
click at [315, 360] on div "Written requests may be faxed to the Records Division." at bounding box center [431, 357] width 234 height 18
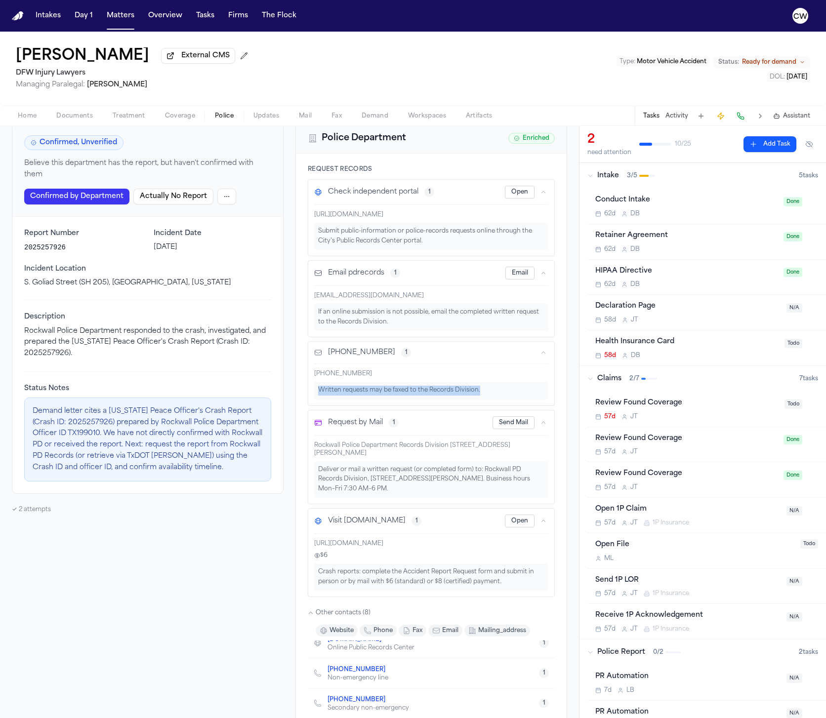
scroll to position [0, 0]
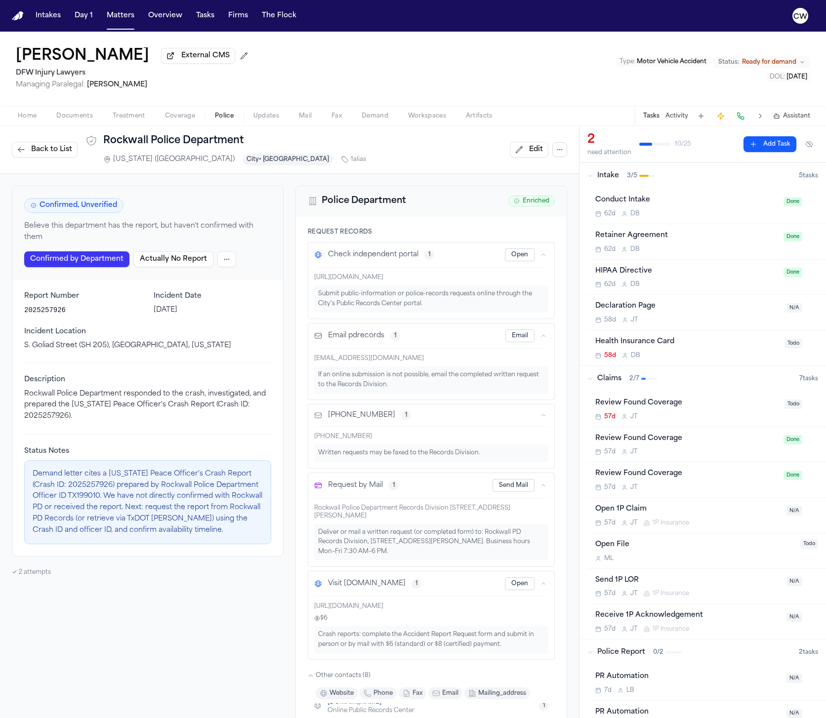
click at [290, 480] on div "Confirmed, Unverified Believe this department has the report, but haven't confi…" at bounding box center [289, 729] width 555 height 1087
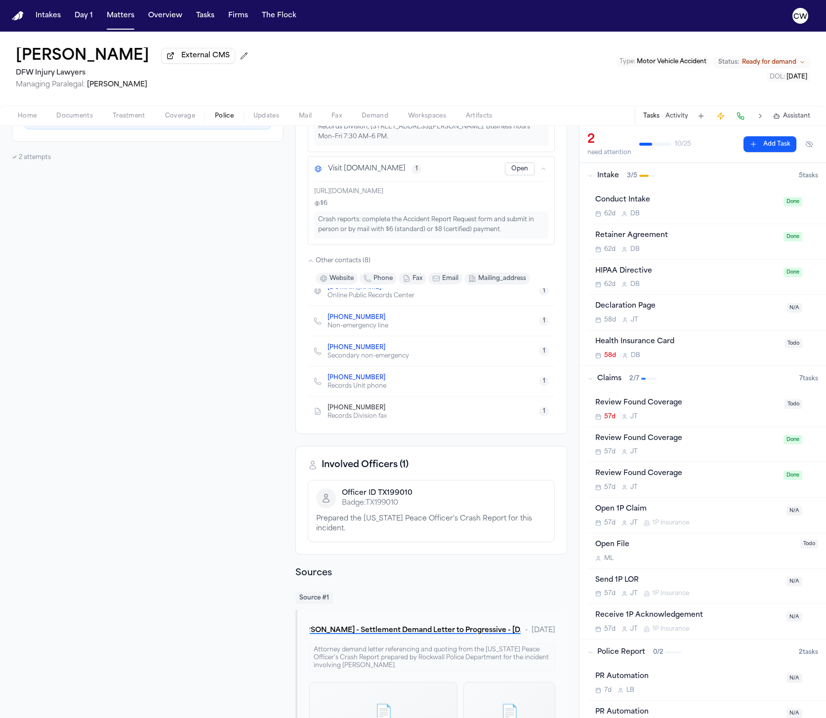
scroll to position [416, 0]
drag, startPoint x: 541, startPoint y: 523, endPoint x: 342, endPoint y: 497, distance: 200.7
click at [342, 497] on div "Officer ID TX199010 Badge: TX199010 Prepared the [US_STATE] Peace Officer's Cra…" at bounding box center [431, 510] width 247 height 62
click at [238, 536] on div "Confirmed, Unverified Believe this department has the report, but haven't confi…" at bounding box center [148, 313] width 272 height 1087
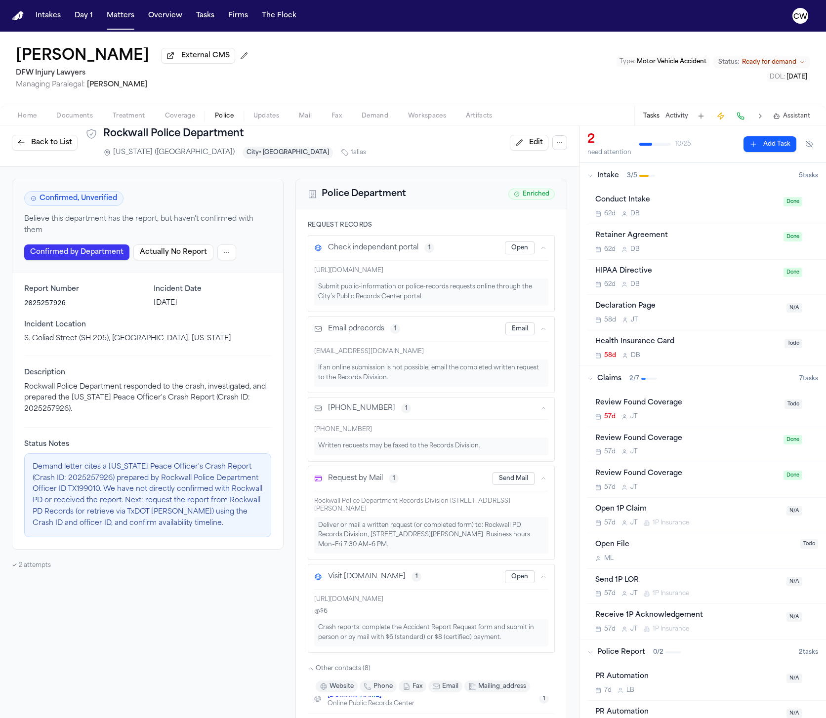
scroll to position [0, 0]
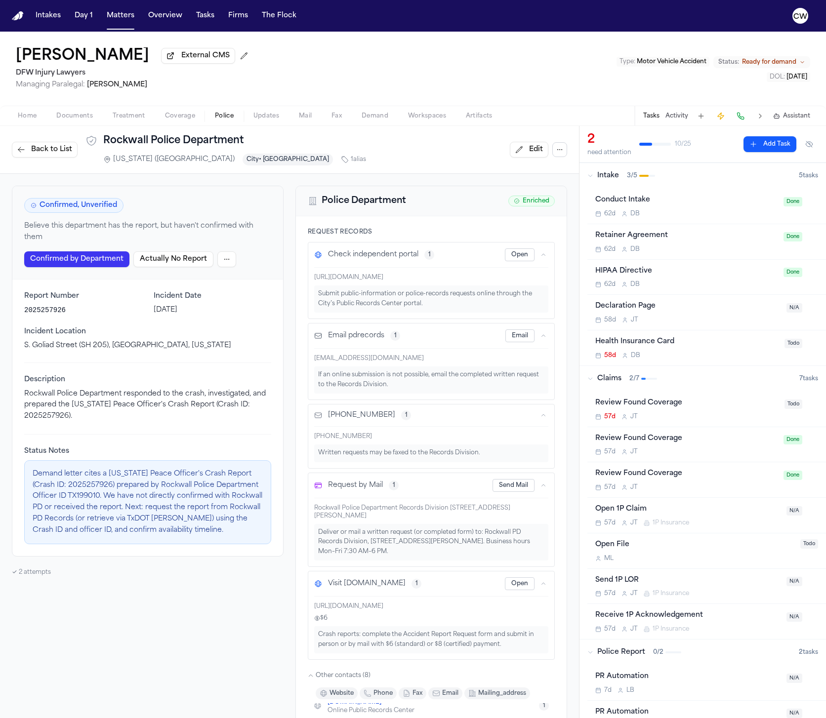
click at [284, 324] on div "Confirmed, Unverified Believe this department has the report, but haven't confi…" at bounding box center [289, 729] width 555 height 1087
click at [562, 151] on icon "button" at bounding box center [560, 150] width 8 height 8
click at [54, 153] on span "Back to List" at bounding box center [51, 150] width 41 height 10
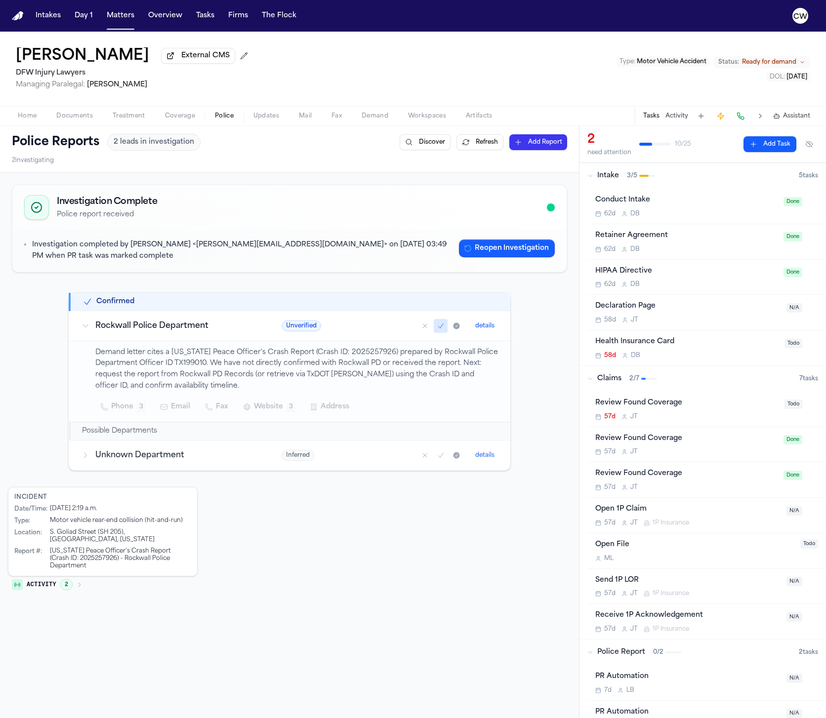
click at [66, 580] on span "2" at bounding box center [66, 585] width 12 height 11
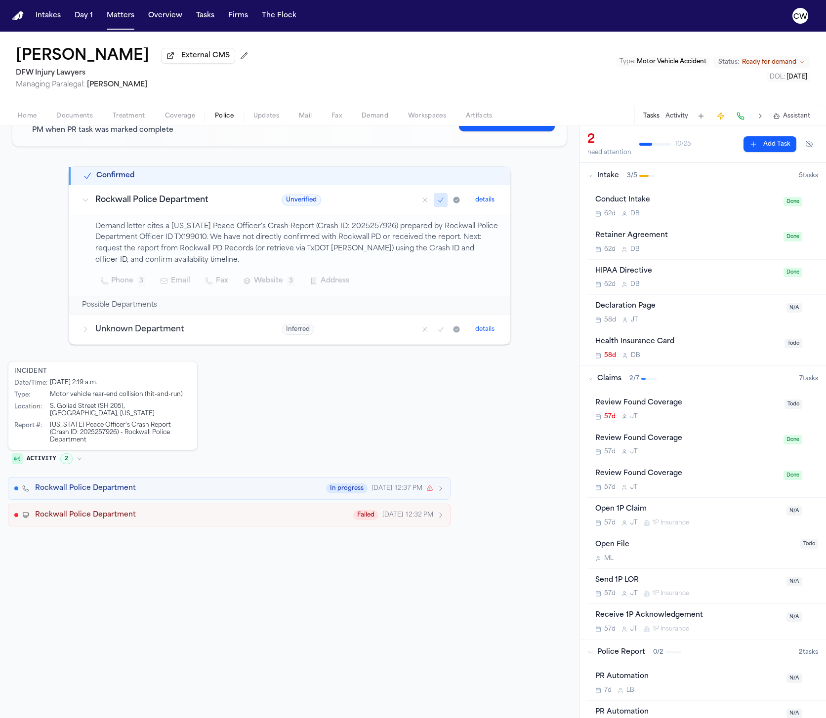
scroll to position [127, 0]
click at [324, 510] on div "Rockwall Police Department Failed [DATE] 12:32 PM" at bounding box center [239, 515] width 409 height 10
click at [439, 485] on icon "button" at bounding box center [440, 488] width 7 height 7
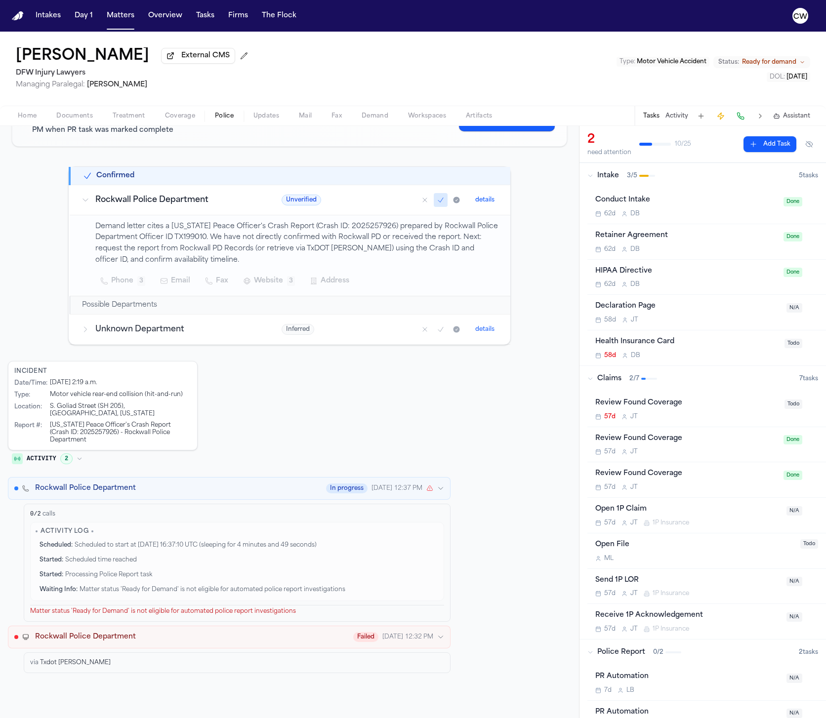
click at [479, 440] on div "Incident Date/Time : [DATE] 2:19 a.m. Type : Motor vehicle rear-end collision (…" at bounding box center [289, 519] width 563 height 316
click at [440, 484] on div "In progress [DATE] 12:37 PM" at bounding box center [385, 489] width 118 height 10
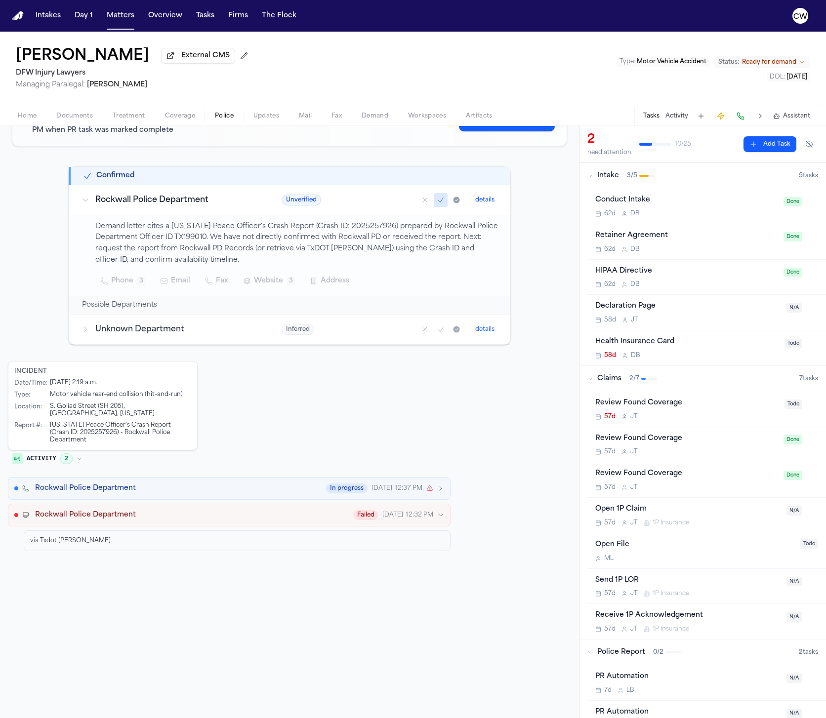
click at [501, 447] on div "Incident Date/Time : [DATE] 2:19 a.m. Type : Motor vehicle rear-end collision (…" at bounding box center [289, 458] width 563 height 194
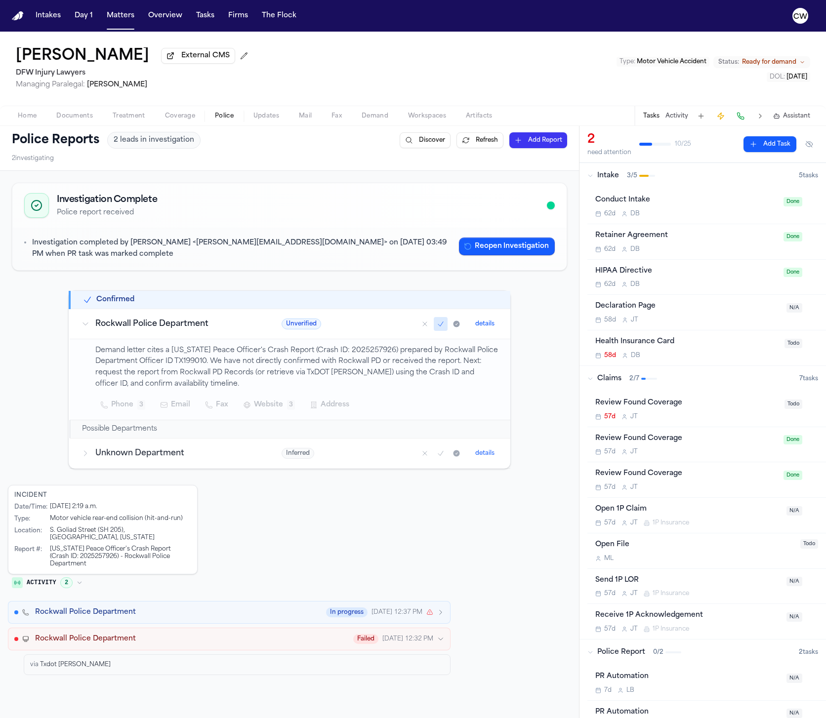
scroll to position [0, 0]
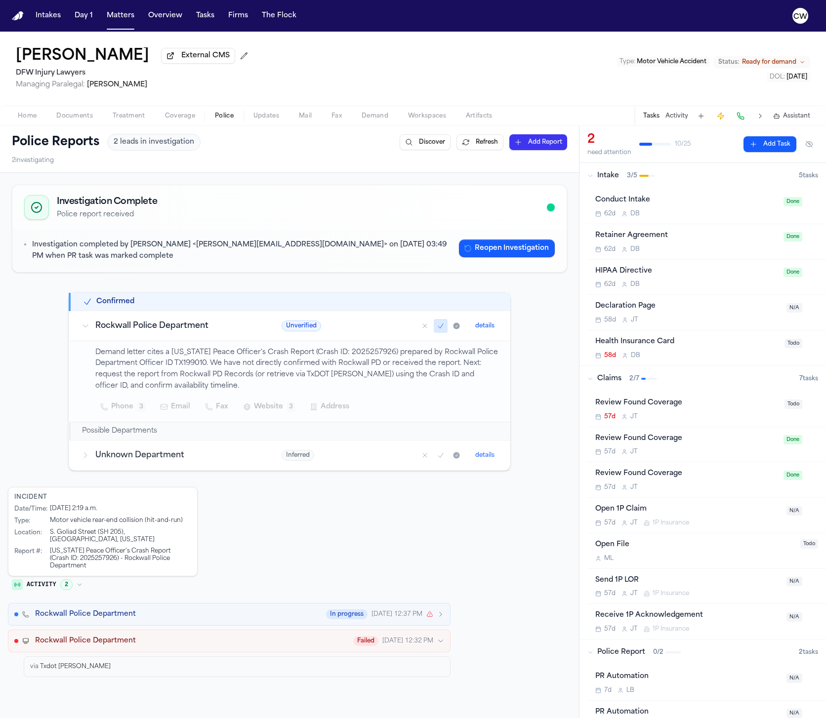
click at [264, 117] on span "Updates" at bounding box center [266, 116] width 26 height 8
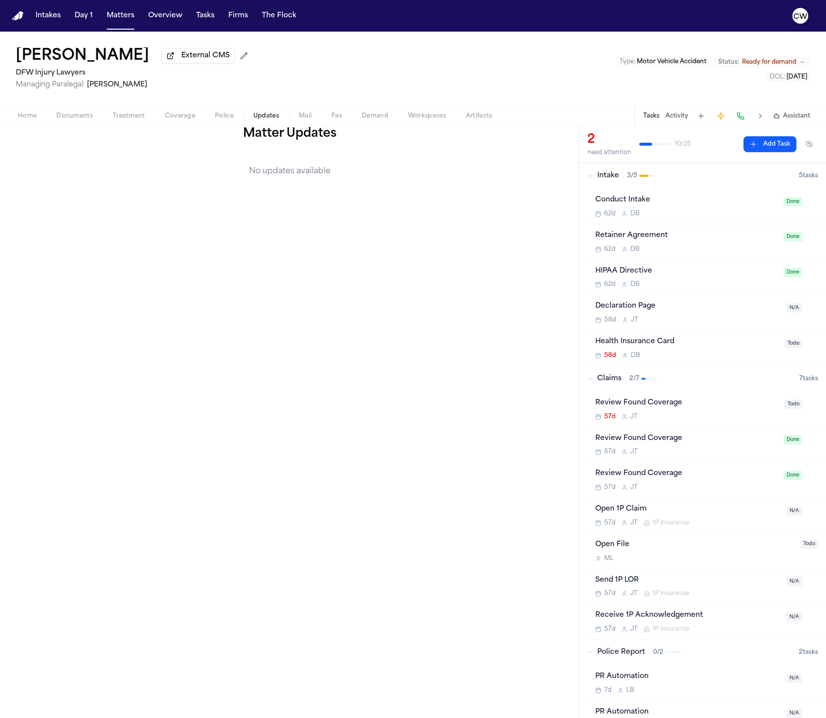
click at [125, 120] on span "Treatment" at bounding box center [129, 116] width 33 height 8
click at [79, 114] on span "Documents" at bounding box center [74, 116] width 37 height 8
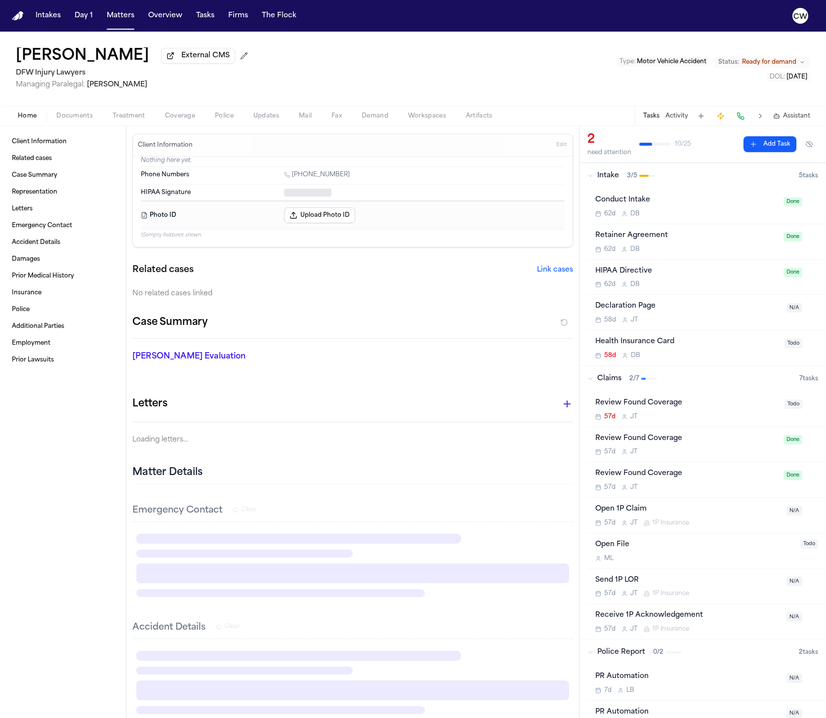
click at [34, 119] on span "Home" at bounding box center [27, 116] width 19 height 8
